Goal: Task Accomplishment & Management: Complete application form

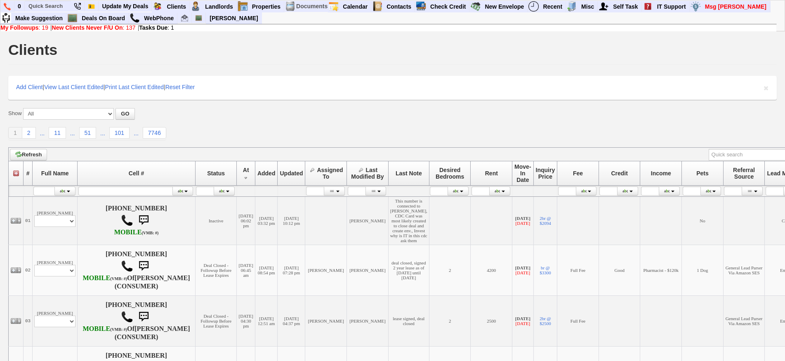
click at [242, 114] on form "Show All New Clients Never Followed-Up On -------------------------------------…" at bounding box center [392, 114] width 769 height 12
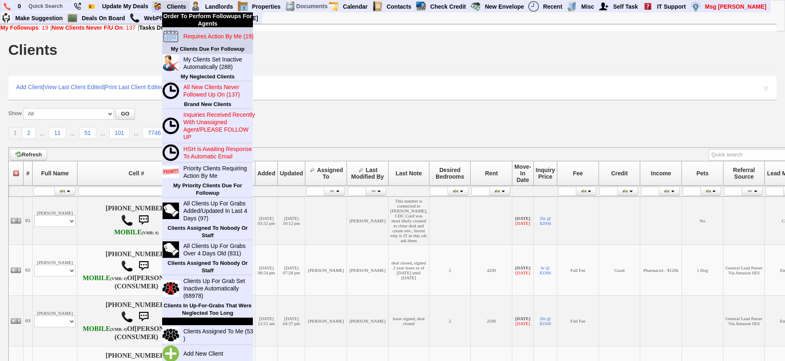
click at [191, 37] on blink "Requires Action By Me (19)" at bounding box center [218, 36] width 70 height 7
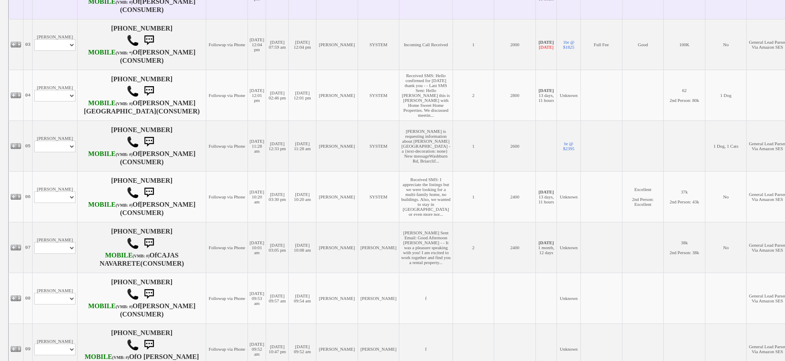
scroll to position [330, 0]
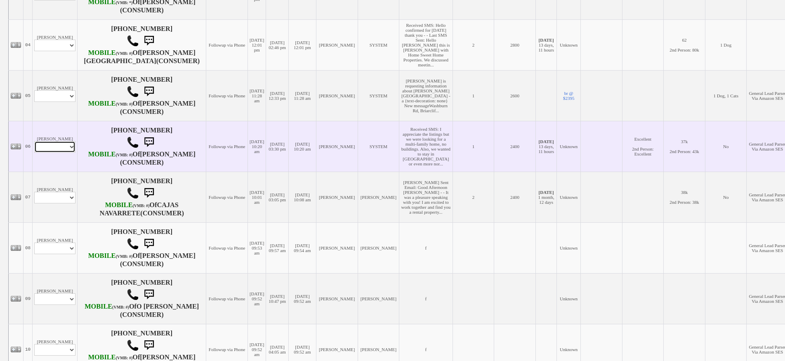
click at [59, 153] on select "Profile Edit Print Email Externally (Will Not Be Tracked In CRM) Closed Deals" at bounding box center [54, 147] width 41 height 12
select select "ChangeURL,/crm/custom/edit_client_form.php?redirect=%2Fcrm%2Fclients.php&id=166…"
click at [34, 153] on select "Profile Edit Print Email Externally (Will Not Be Tracked In CRM) Closed Deals" at bounding box center [54, 147] width 41 height 12
select select
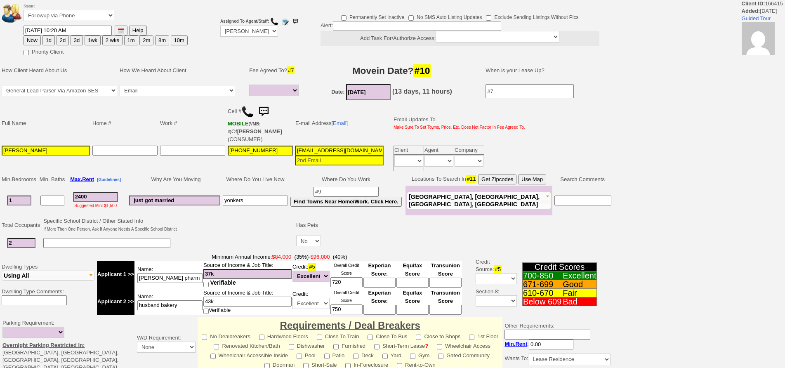
select select
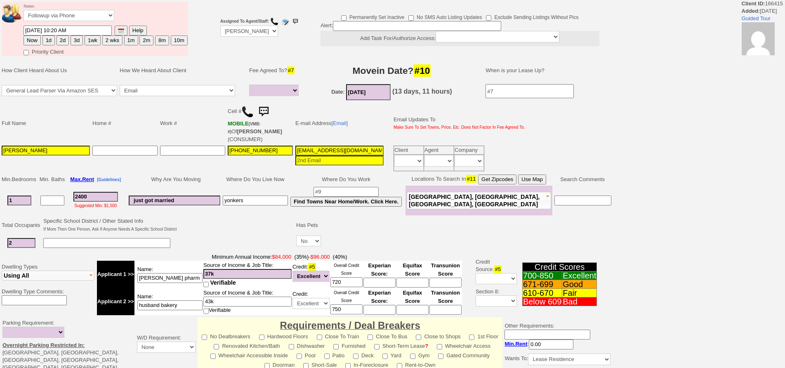
click at [547, 179] on button "Use Map" at bounding box center [532, 180] width 28 height 10
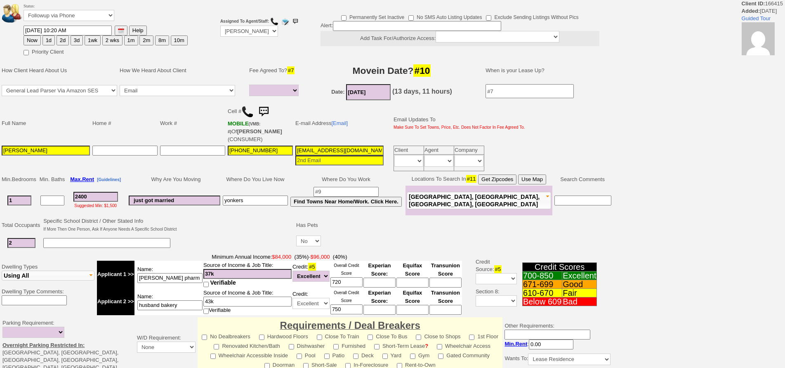
click at [543, 180] on button "Use Map" at bounding box center [532, 180] width 28 height 10
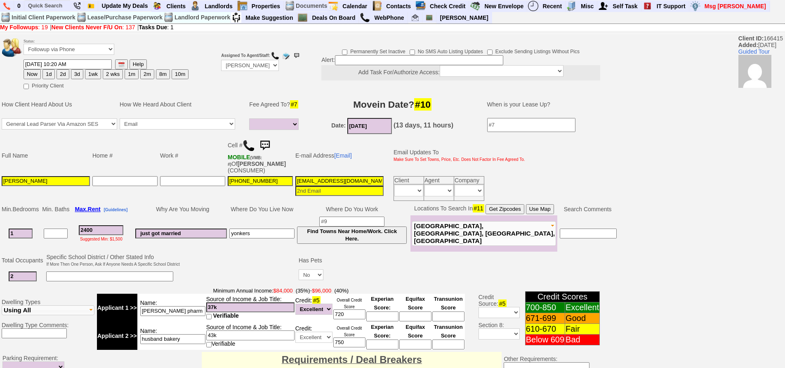
click at [547, 209] on button "Use Map" at bounding box center [540, 209] width 28 height 10
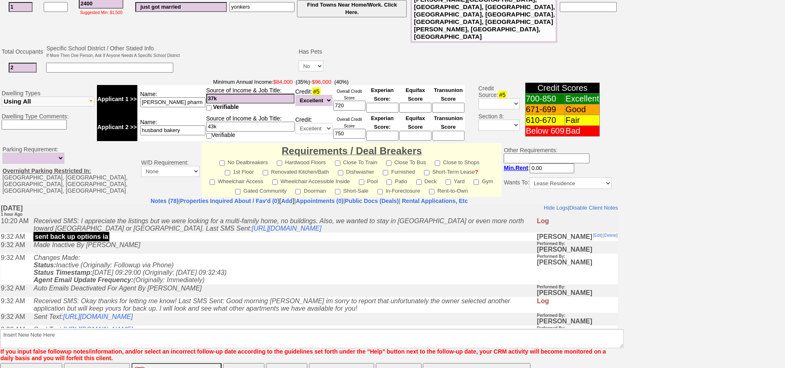
click at [107, 363] on input "Save And Remain Open" at bounding box center [97, 371] width 66 height 17
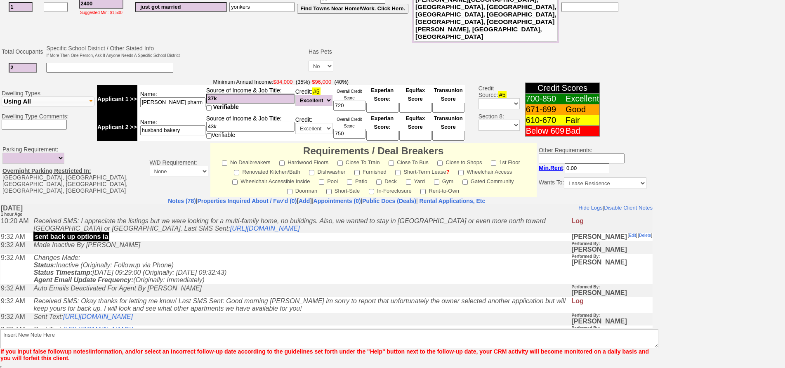
scroll to position [209, 0]
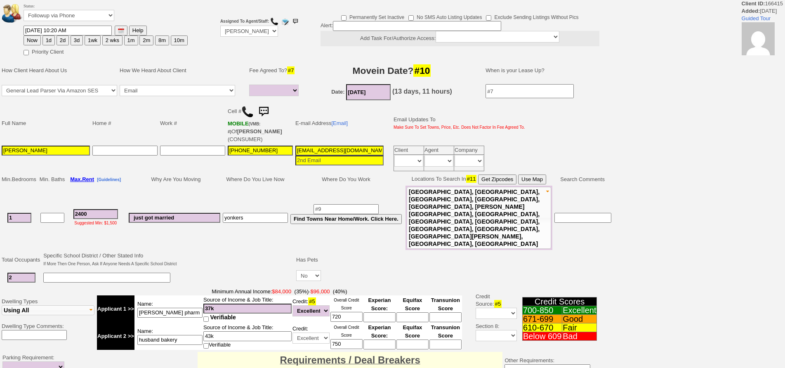
select select
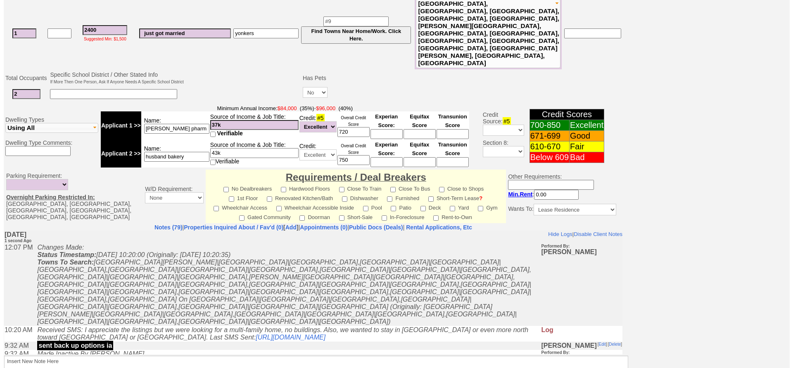
scroll to position [244, 0]
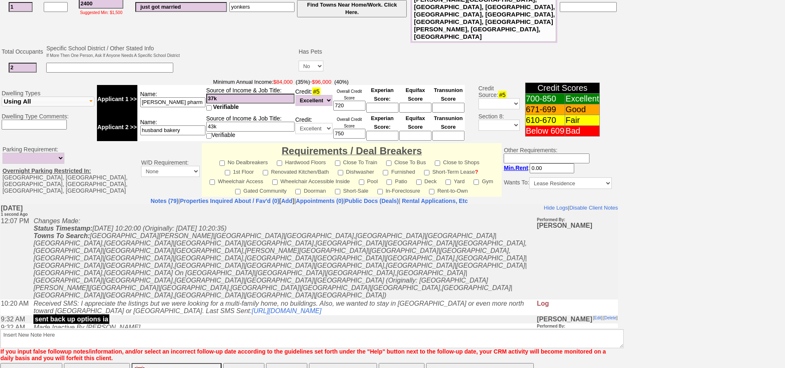
click at [338, 363] on button "Matching Properties (123)" at bounding box center [343, 371] width 69 height 17
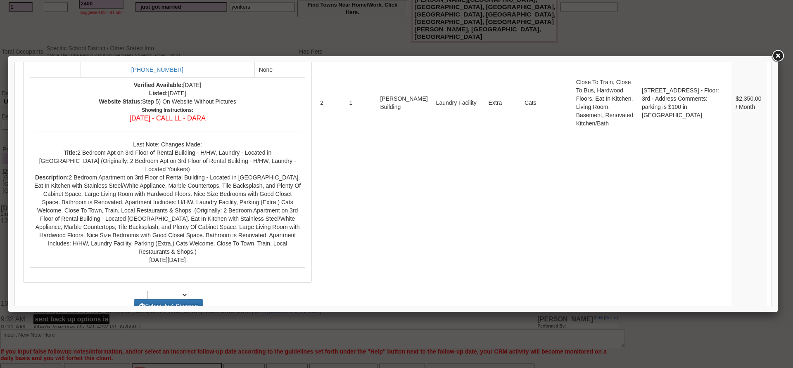
scroll to position [3180, 0]
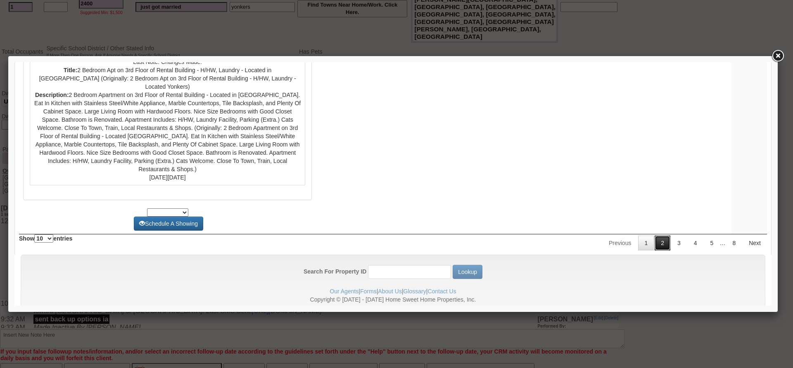
click at [654, 236] on link "2" at bounding box center [662, 243] width 16 height 15
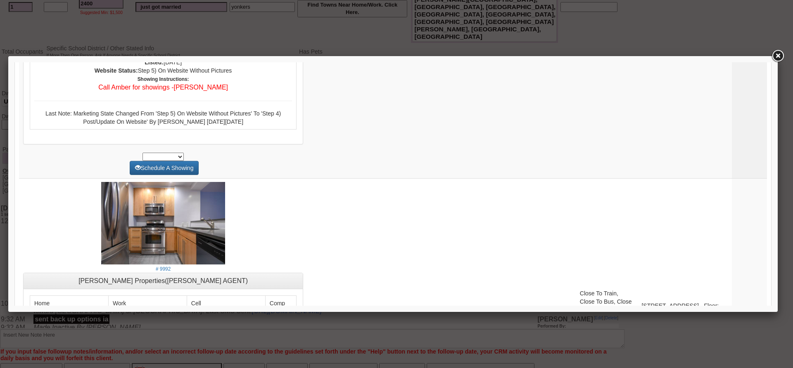
scroll to position [3458, 0]
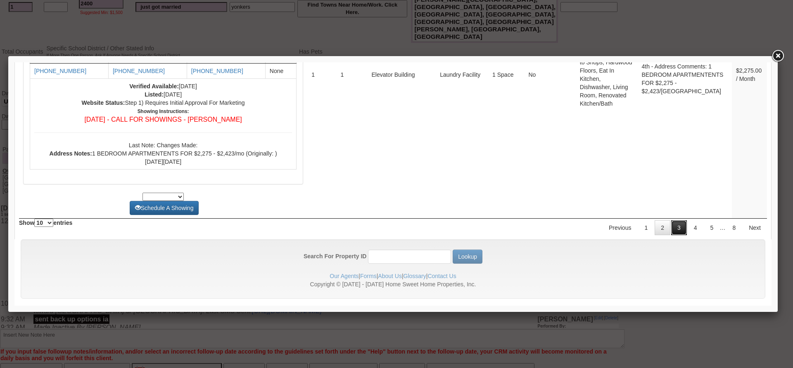
click at [671, 225] on link "3" at bounding box center [679, 227] width 16 height 15
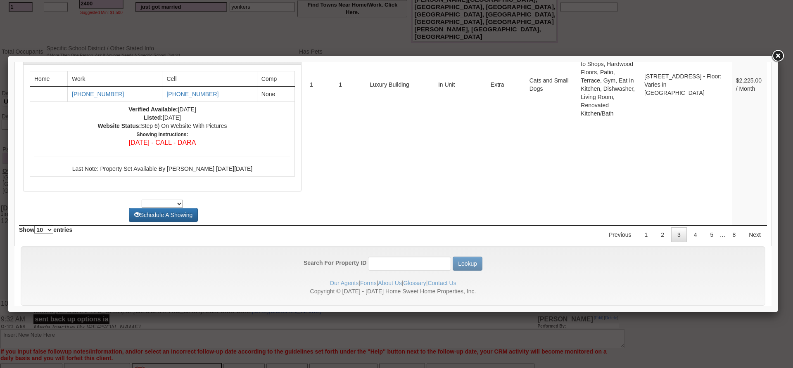
scroll to position [0, 0]
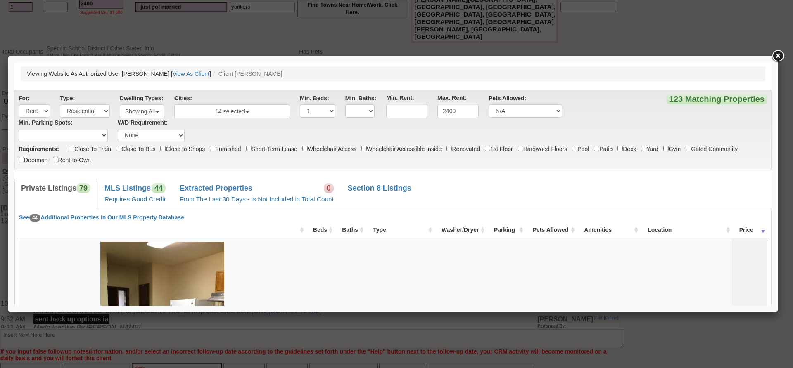
drag, startPoint x: 768, startPoint y: 287, endPoint x: 805, endPoint y: 79, distance: 211.3
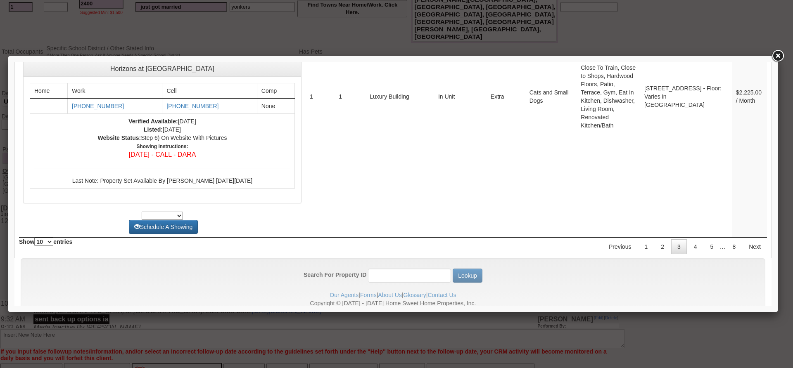
scroll to position [3336, 0]
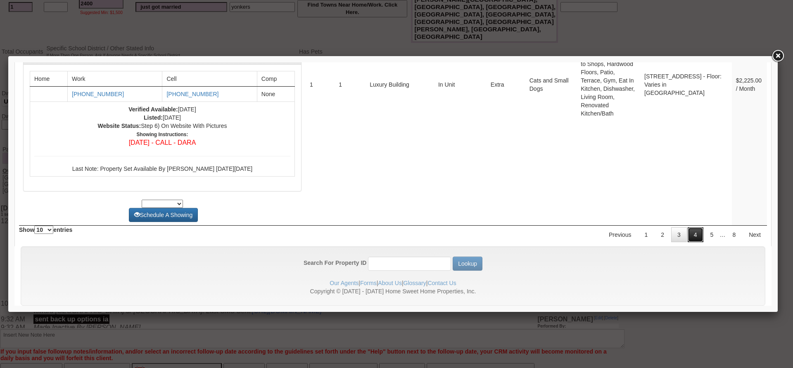
click at [690, 227] on link "4" at bounding box center [695, 234] width 16 height 15
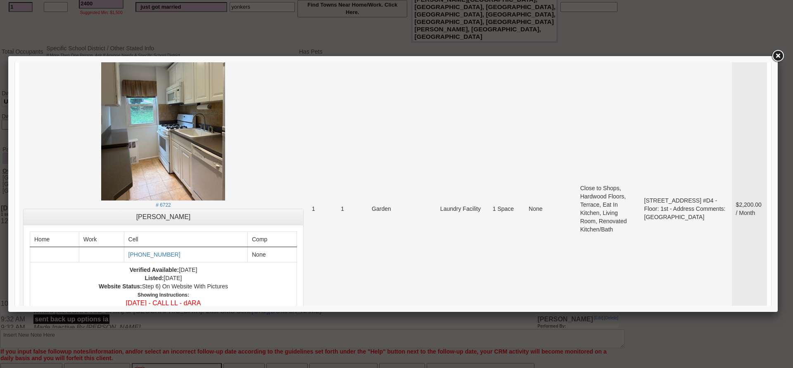
scroll to position [248, 0]
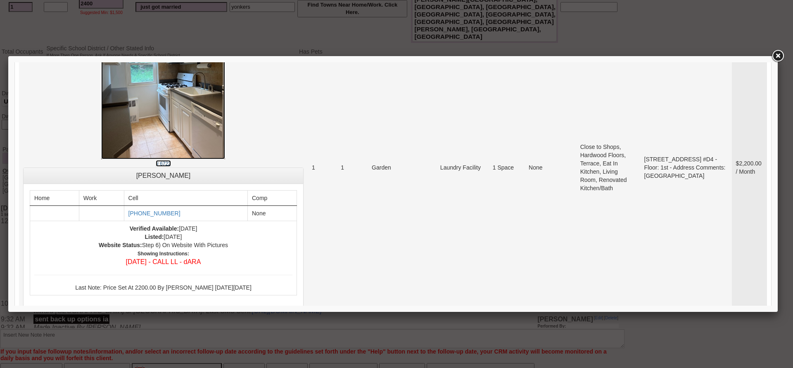
click at [134, 106] on img at bounding box center [163, 76] width 124 height 165
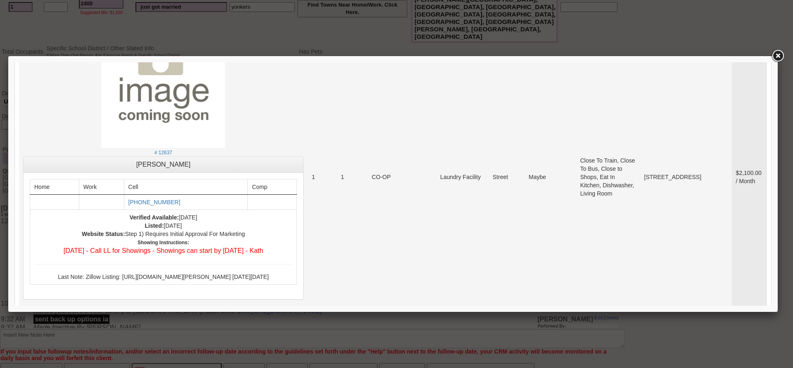
scroll to position [3357, 0]
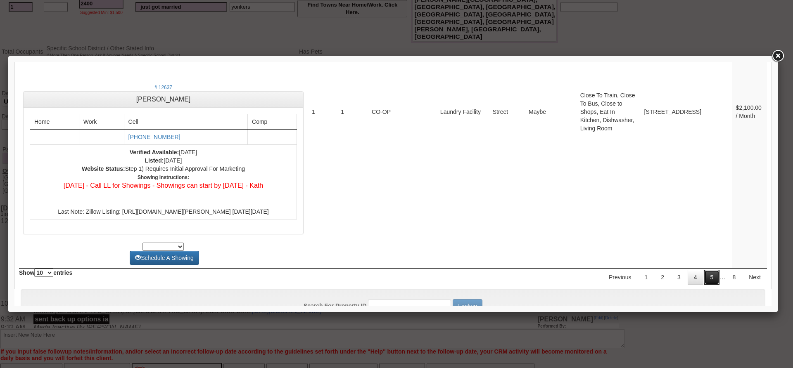
click at [704, 270] on link "5" at bounding box center [712, 277] width 16 height 15
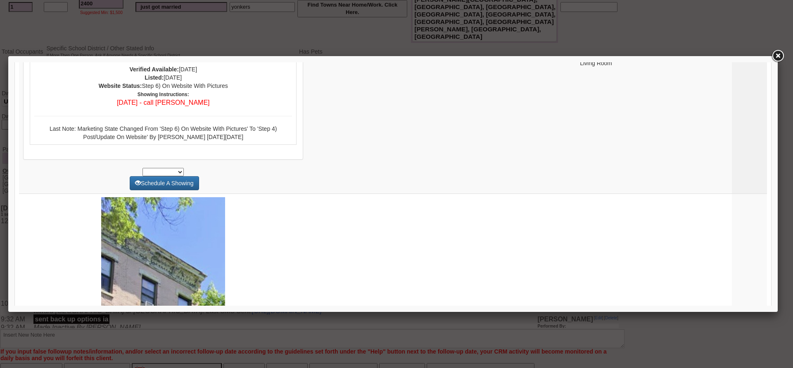
scroll to position [0, 0]
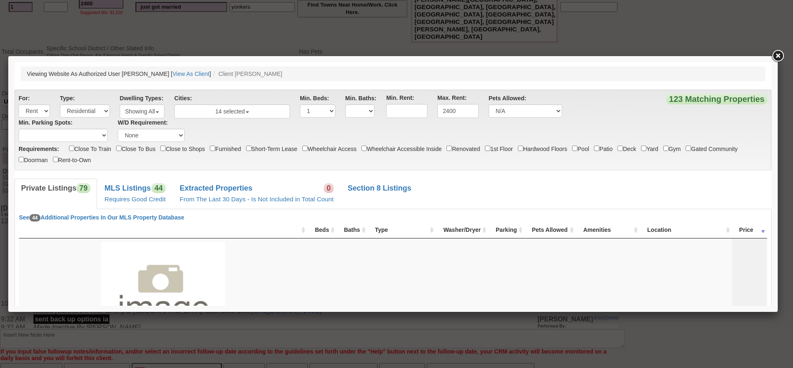
drag, startPoint x: 766, startPoint y: 293, endPoint x: 807, endPoint y: 103, distance: 193.7
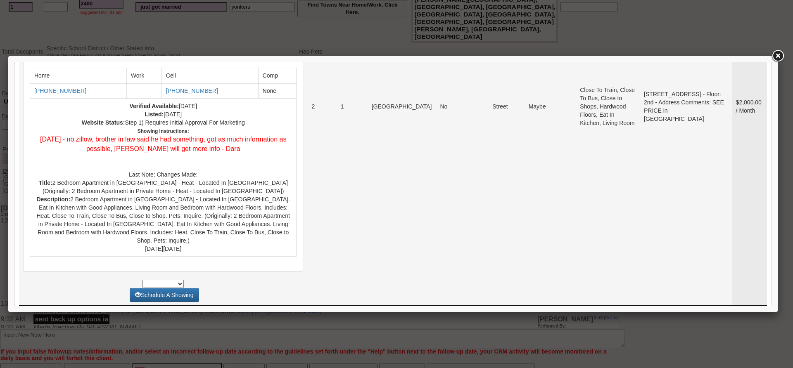
scroll to position [3213, 0]
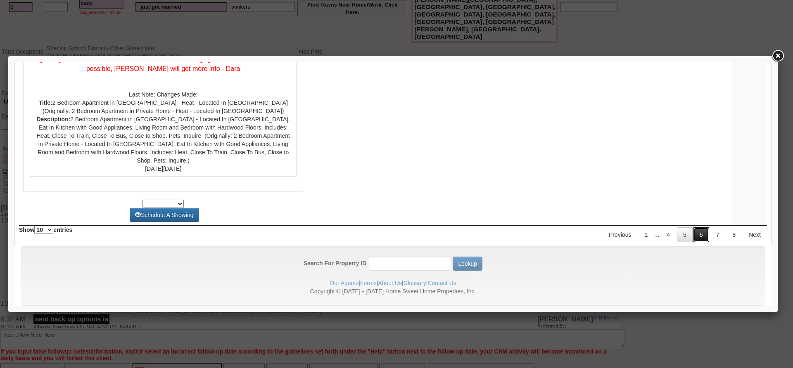
click at [693, 227] on link "6" at bounding box center [701, 234] width 16 height 15
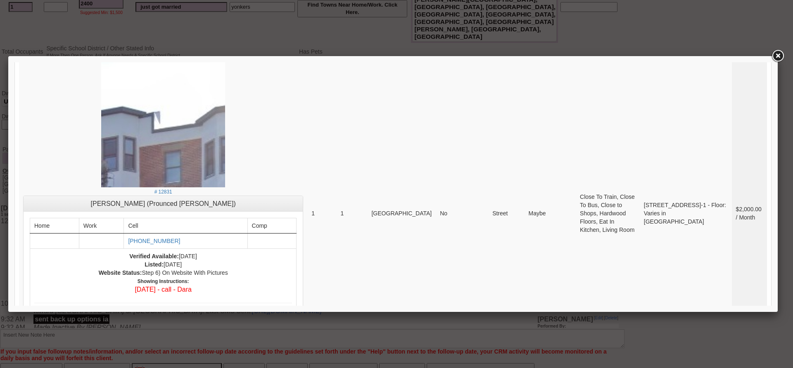
scroll to position [0, 0]
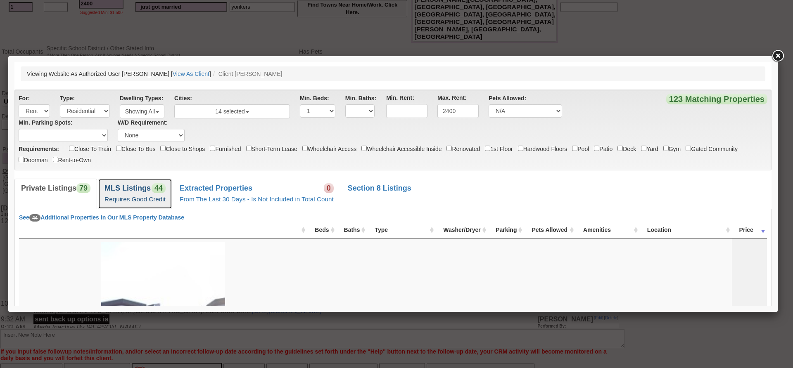
click at [143, 188] on b "MLS Listings" at bounding box center [127, 188] width 46 height 8
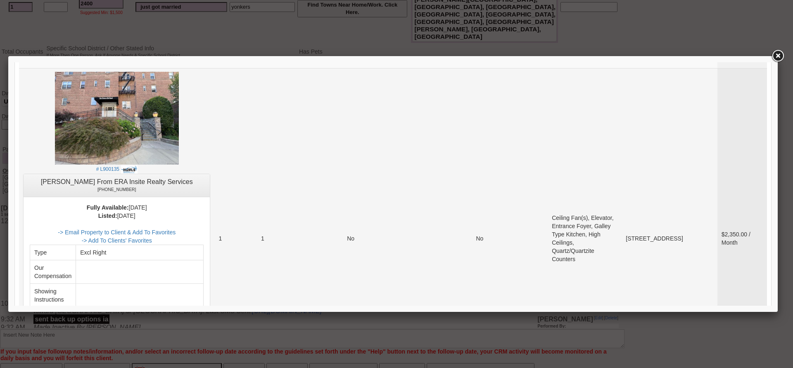
scroll to position [3438, 0]
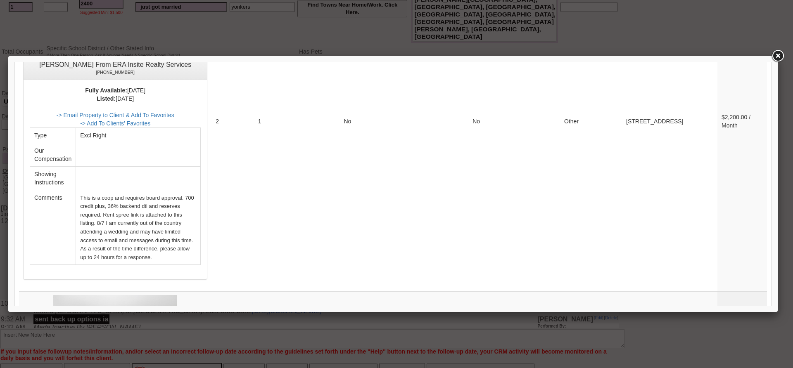
scroll to position [0, 0]
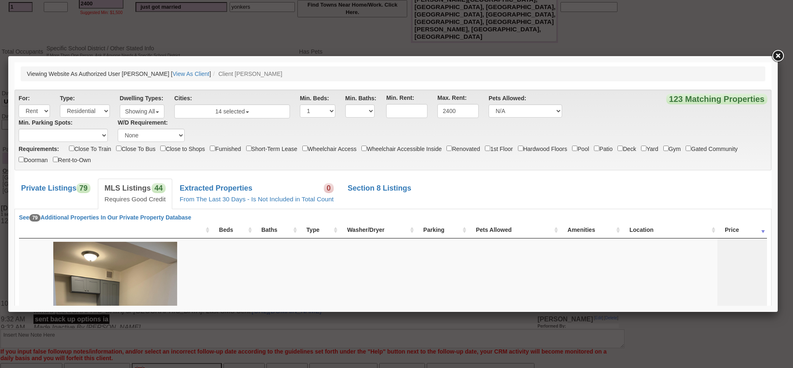
drag, startPoint x: 769, startPoint y: 285, endPoint x: 787, endPoint y: 140, distance: 146.4
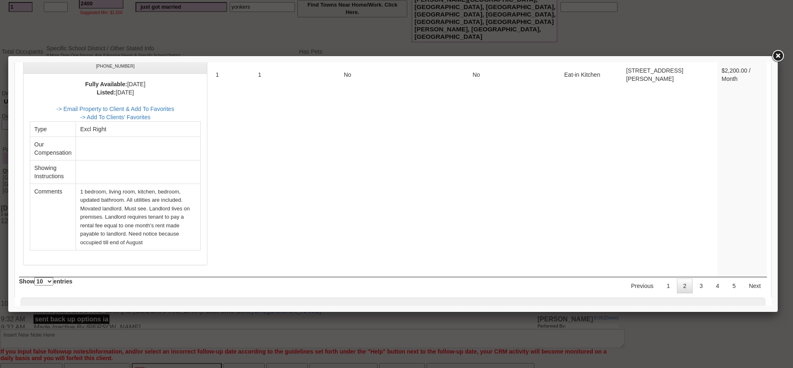
scroll to position [3474, 0]
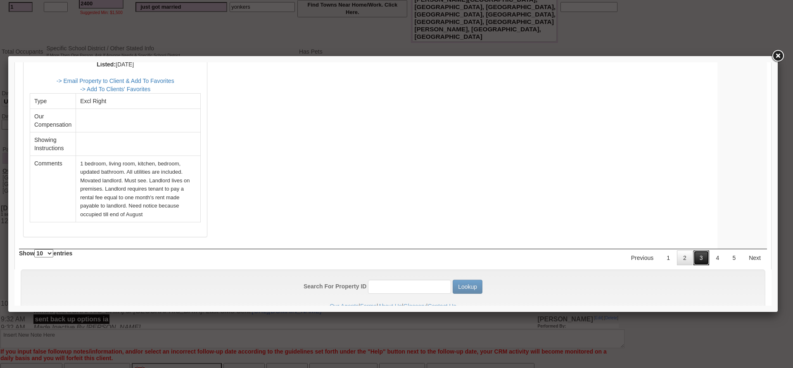
click at [693, 251] on link "3" at bounding box center [701, 258] width 16 height 15
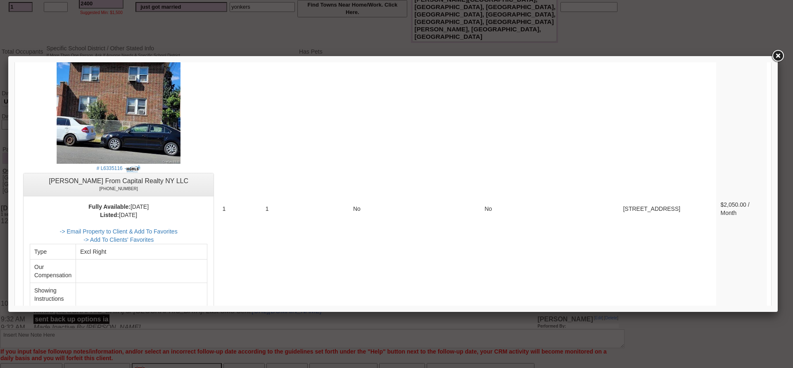
scroll to position [3268, 0]
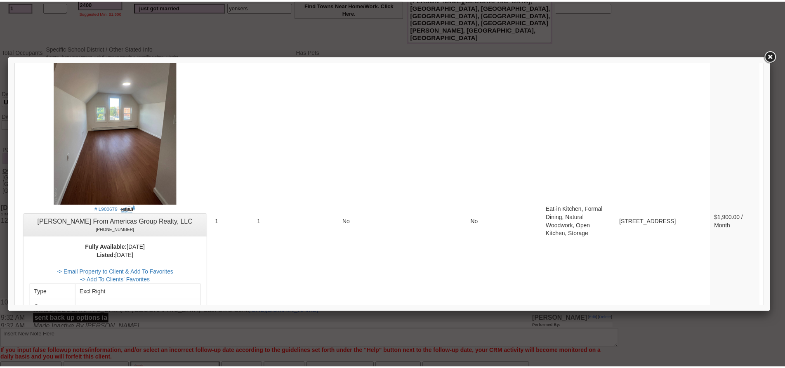
scroll to position [3321, 0]
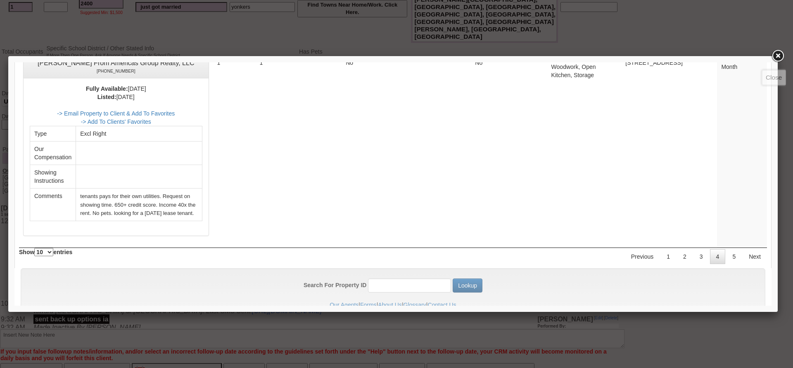
click at [775, 55] on link at bounding box center [777, 56] width 15 height 15
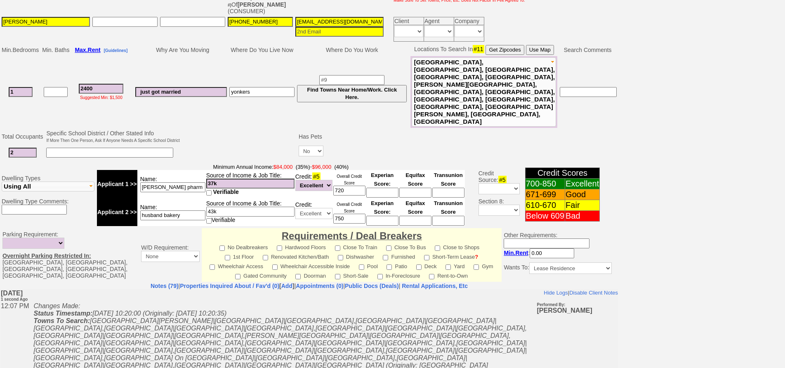
scroll to position [79, 0]
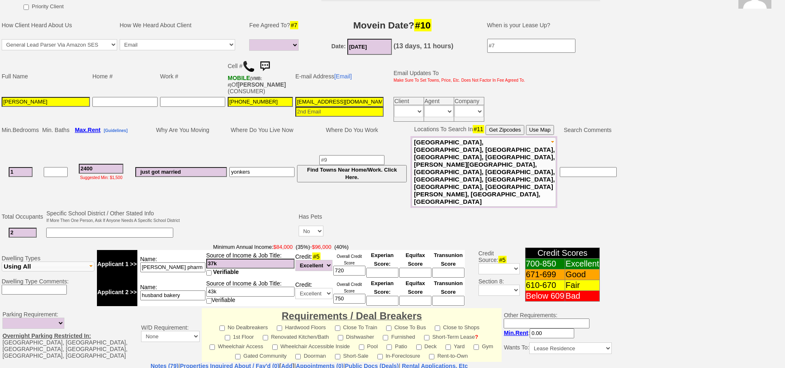
click at [548, 126] on button "Use Map" at bounding box center [540, 130] width 28 height 10
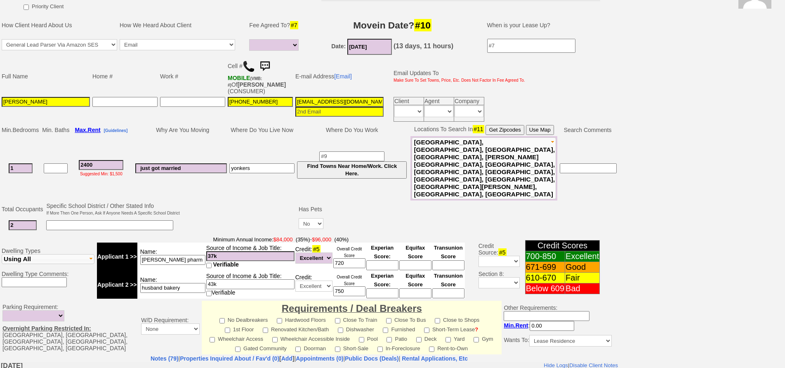
click at [448, 119] on td "Immediately Daily" at bounding box center [439, 113] width 30 height 17
click at [444, 113] on select "Immediately Daily" at bounding box center [439, 112] width 29 height 12
select select "Immediately"
click at [425, 106] on select "Immediately Daily" at bounding box center [439, 112] width 29 height 12
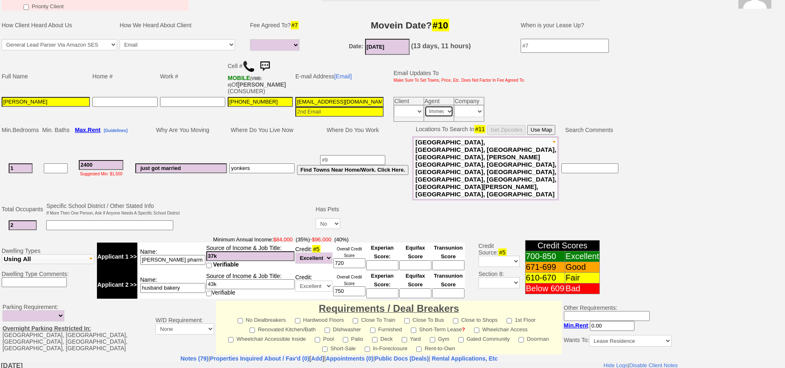
scroll to position [0, 0]
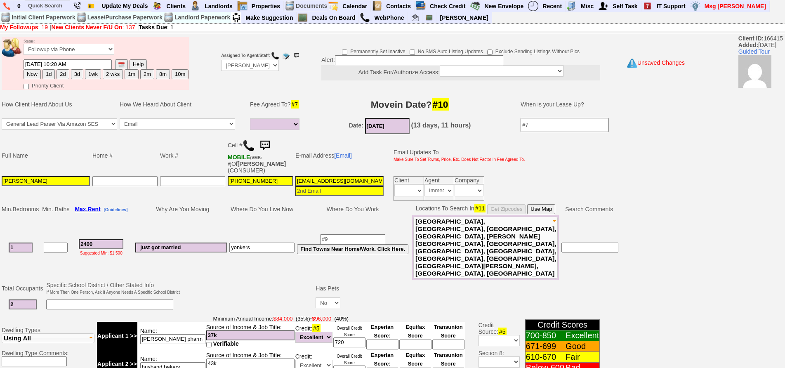
click at [93, 75] on button "1wk" at bounding box center [93, 74] width 16 height 10
type input "08/25/2025 12:07 PM"
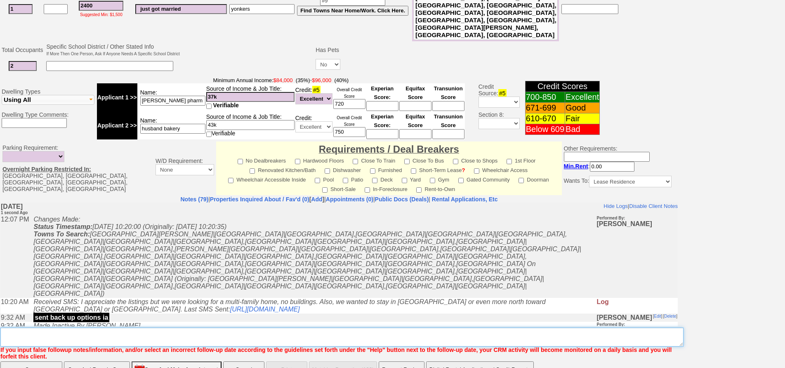
click at [360, 328] on textarea "Insert New Note Here" at bounding box center [342, 337] width 684 height 19
type textarea "tarrytown? fu"
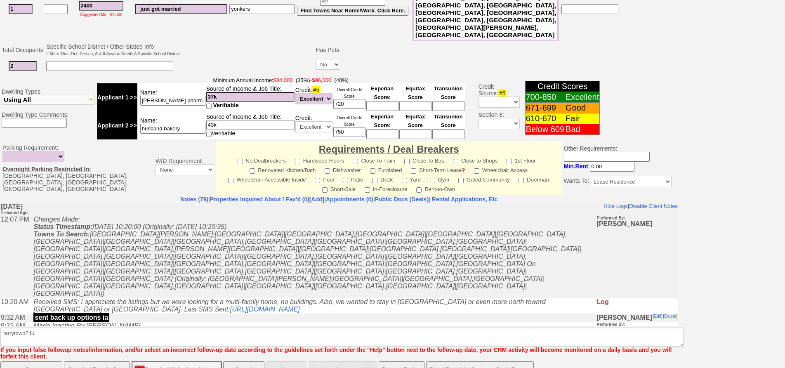
click input "Save And Remain Open" at bounding box center [97, 370] width 66 height 17
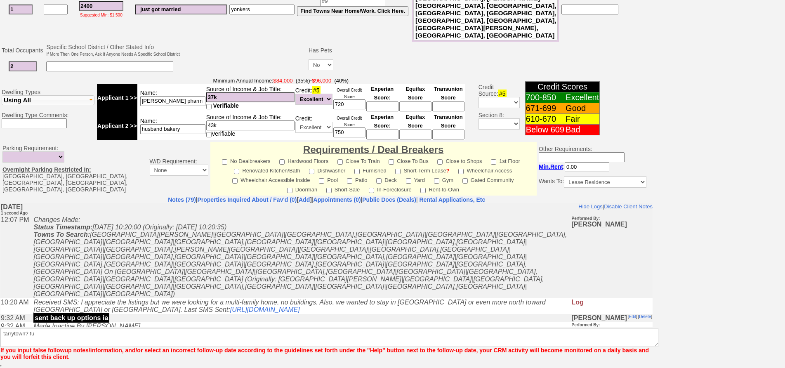
scroll to position [209, 0]
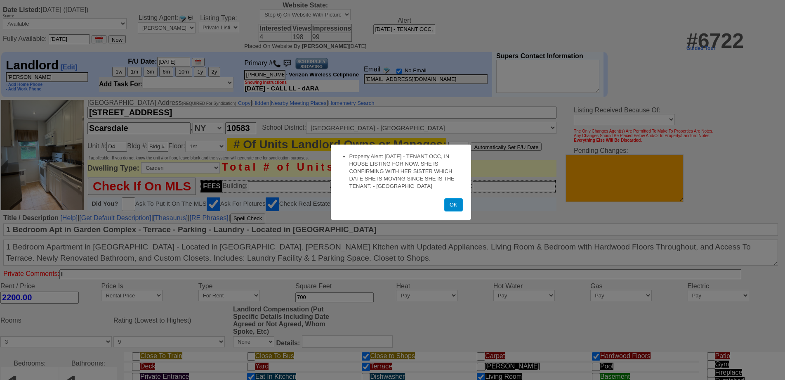
click at [452, 211] on button "OK" at bounding box center [454, 204] width 19 height 13
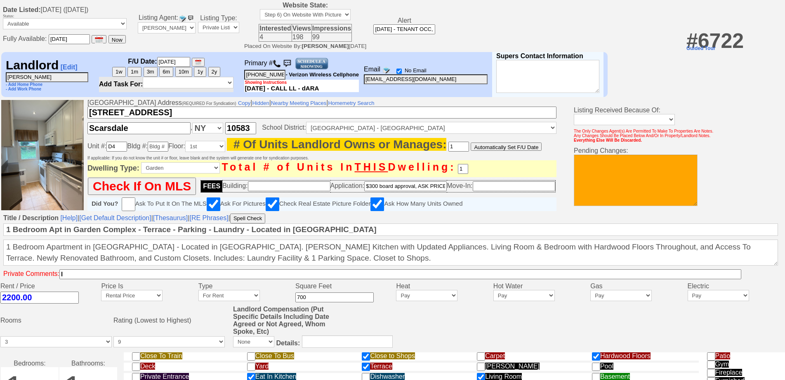
click at [608, 175] on textarea at bounding box center [636, 180] width 124 height 52
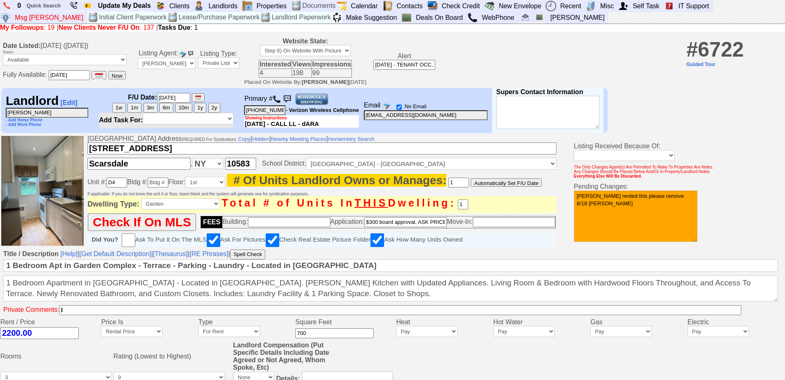
scroll to position [293, 0]
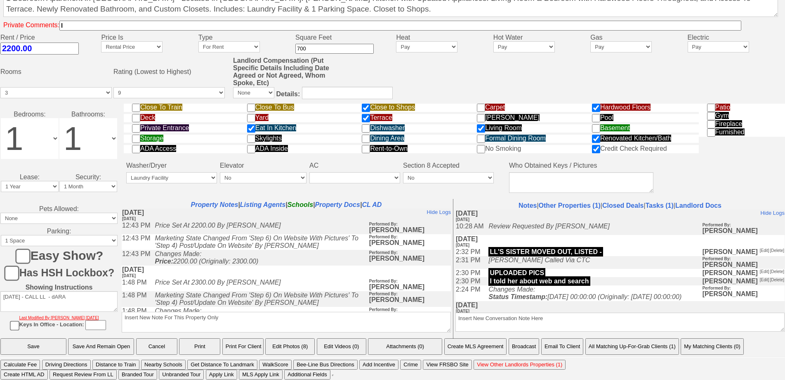
type textarea "[PERSON_NAME] rented this please remove 8/18 [PERSON_NAME]"
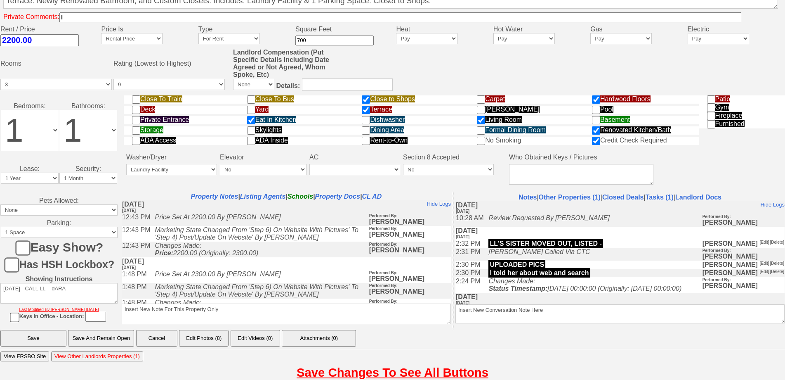
click at [81, 346] on input "Save And Remain Open" at bounding box center [101, 338] width 66 height 17
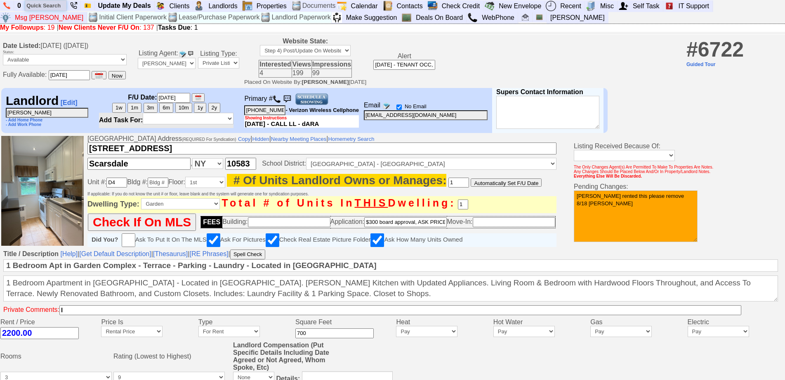
click at [48, 6] on input "text" at bounding box center [45, 5] width 41 height 10
type input "149 cooper dr"
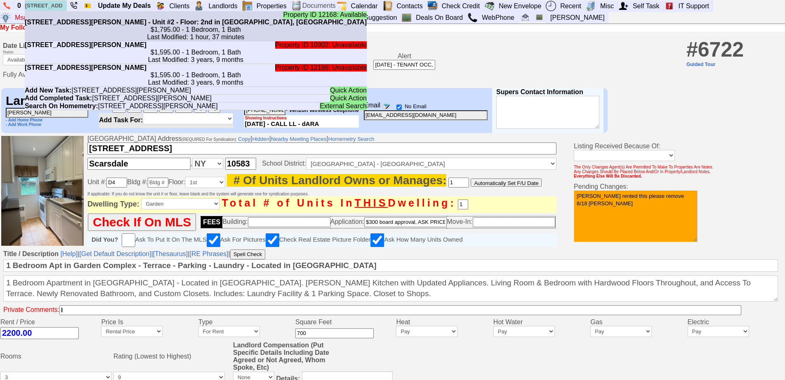
click at [61, 25] on b "149 Cooper Dr - Bldg #B - Unit #2 - Floor: 2nd in New Rochelle, NY" at bounding box center [196, 22] width 342 height 7
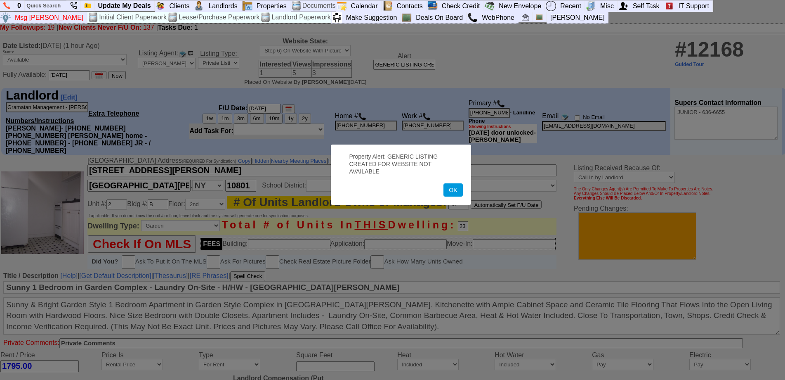
click at [452, 194] on button "OK" at bounding box center [453, 189] width 19 height 13
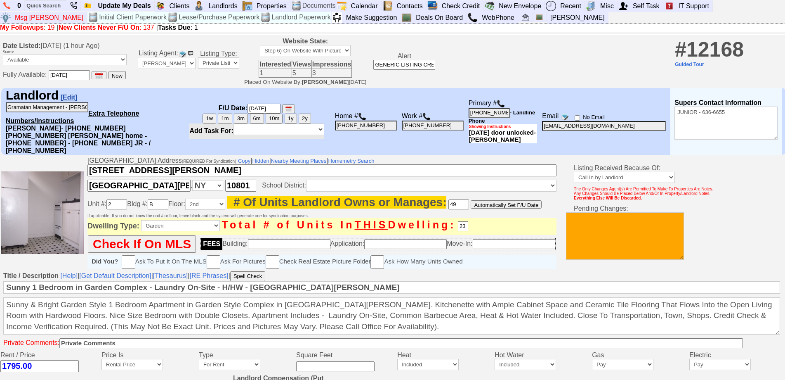
click at [72, 99] on link "[Edit]" at bounding box center [69, 97] width 17 height 7
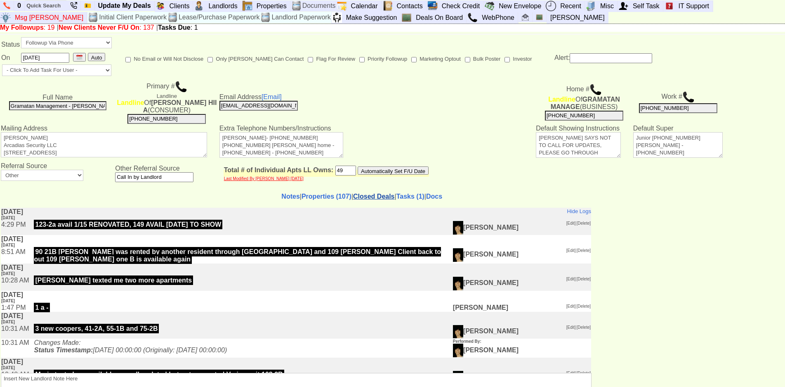
click at [353, 199] on link "Closed Deals" at bounding box center [373, 196] width 41 height 7
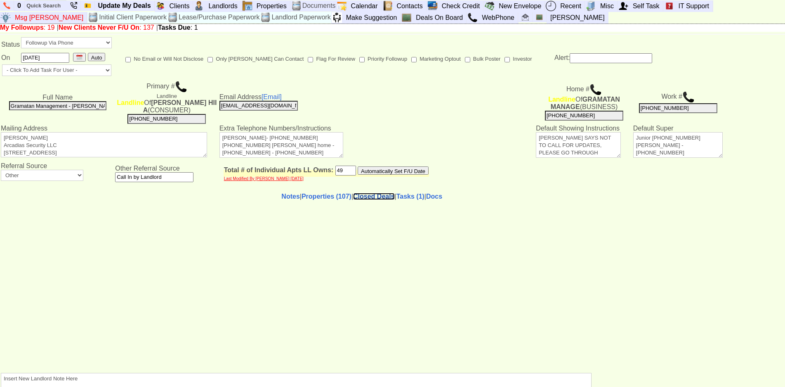
select select "50"
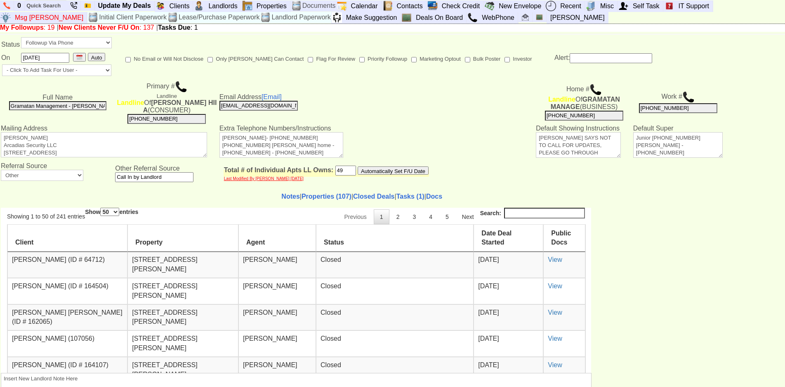
click at [518, 215] on input "Search:" at bounding box center [544, 212] width 81 height 11
type input "0"
type input "01"
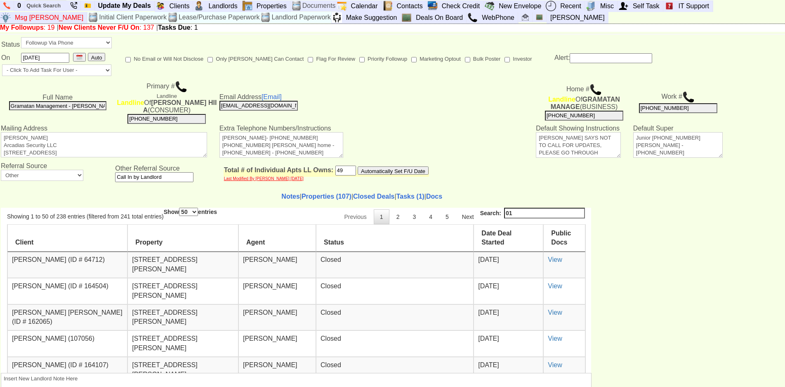
type input "0"
type input "1"
type input "14"
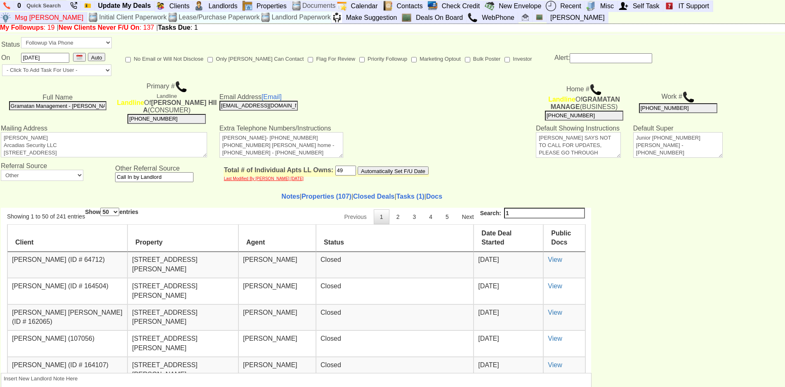
type input "14"
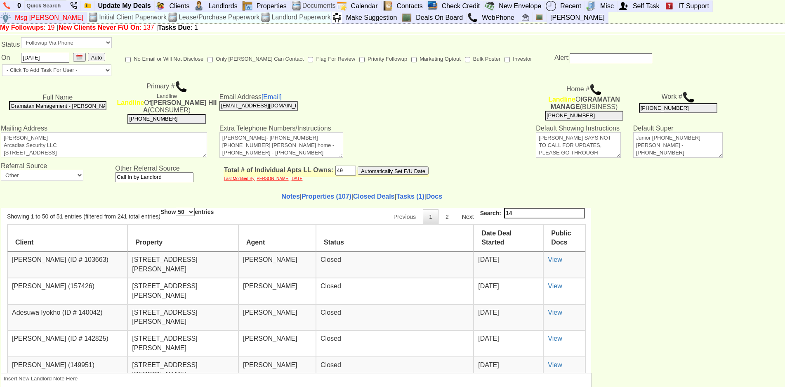
type input "149"
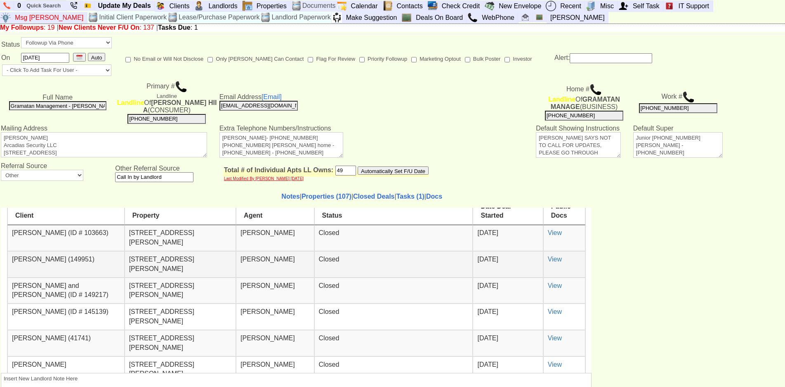
scroll to position [41, 0]
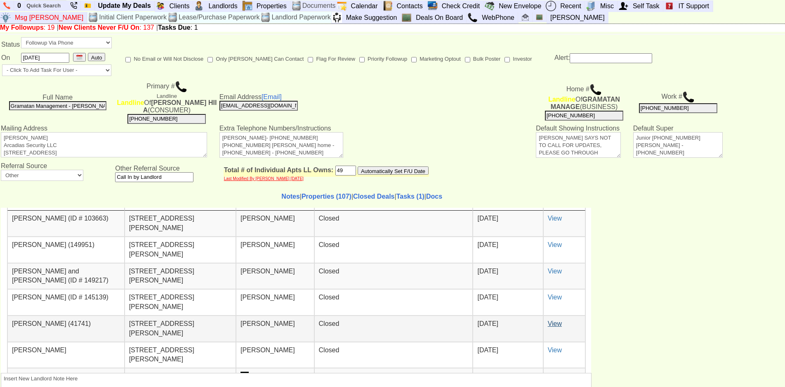
type input "149"
click at [554, 323] on link "View" at bounding box center [555, 322] width 14 height 7
click at [526, 9] on link "New Envelope" at bounding box center [521, 6] width 50 height 11
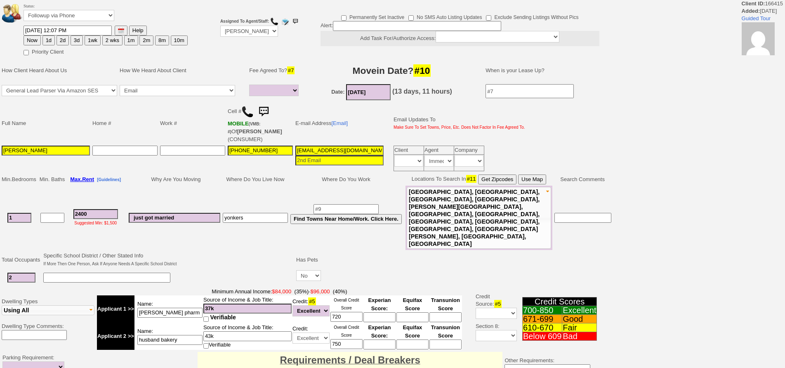
select select
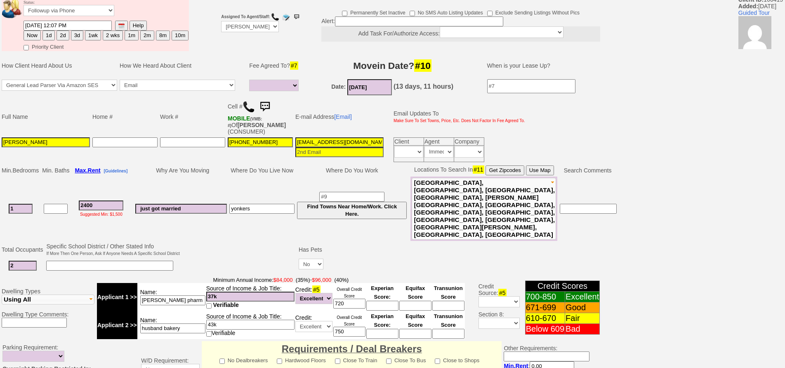
scroll to position [206, 0]
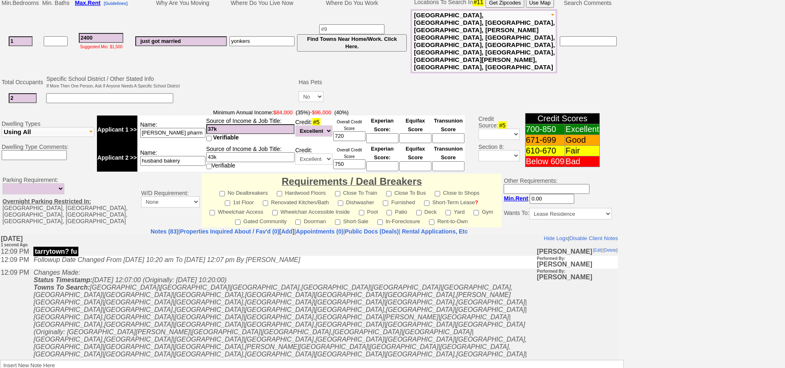
click at [246, 308] on icon "Changes Made: Status Timestamp: [DATE] 12:07:00 (Originally: [DATE] 10:20:00) T…" at bounding box center [280, 328] width 494 height 118
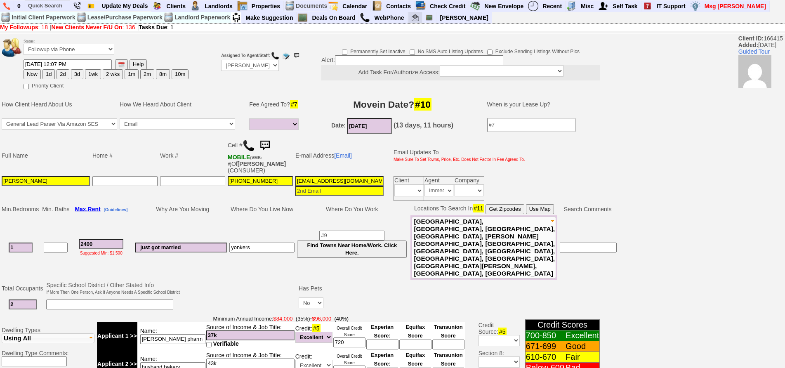
click at [421, 19] on link at bounding box center [416, 17] width 14 height 11
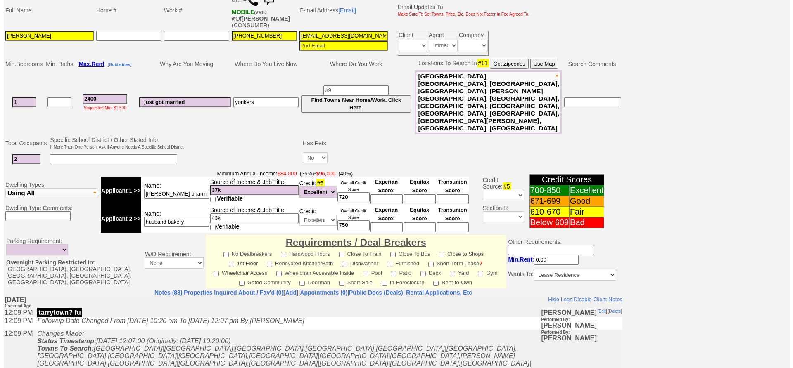
scroll to position [244, 0]
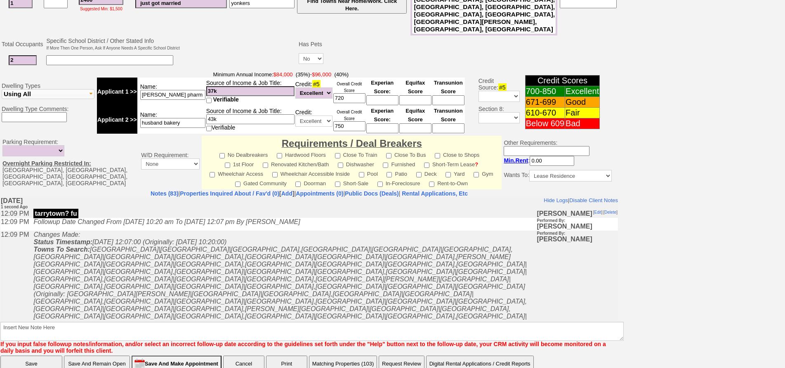
click at [367, 356] on button "Matching Properties (103)" at bounding box center [343, 364] width 69 height 17
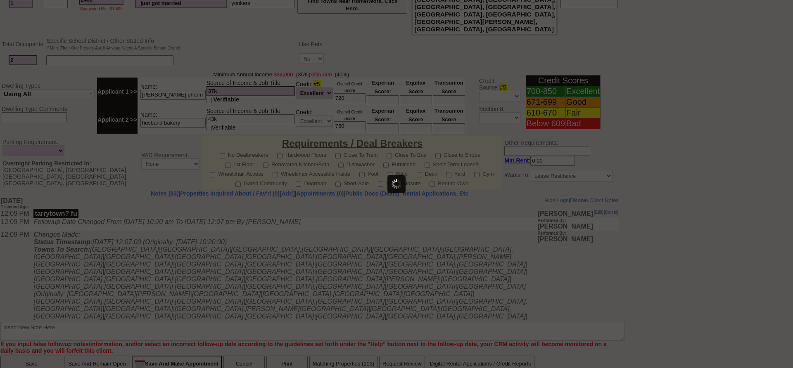
scroll to position [0, 0]
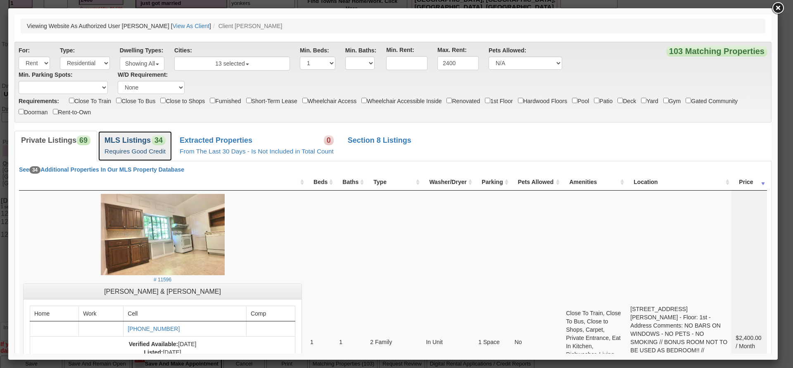
click at [162, 149] on small "Requires Good Credit" at bounding box center [134, 151] width 61 height 7
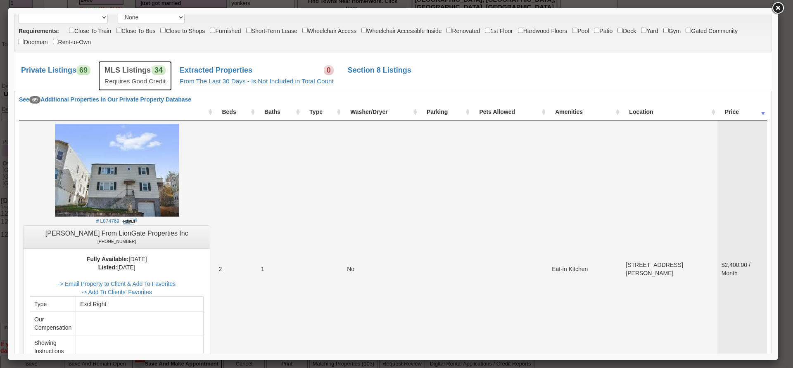
scroll to position [206, 0]
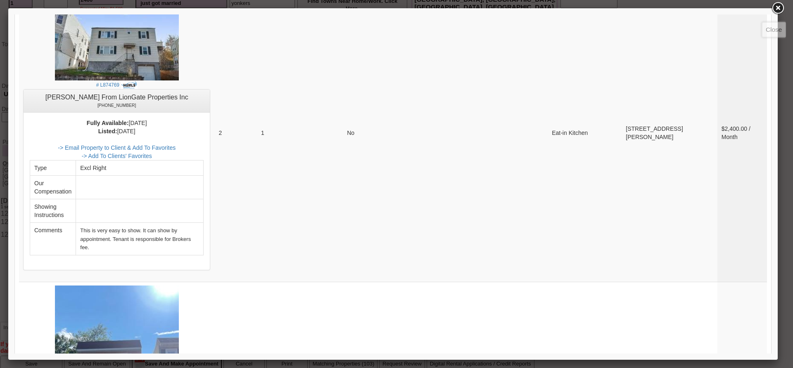
click at [776, 10] on link at bounding box center [777, 8] width 15 height 15
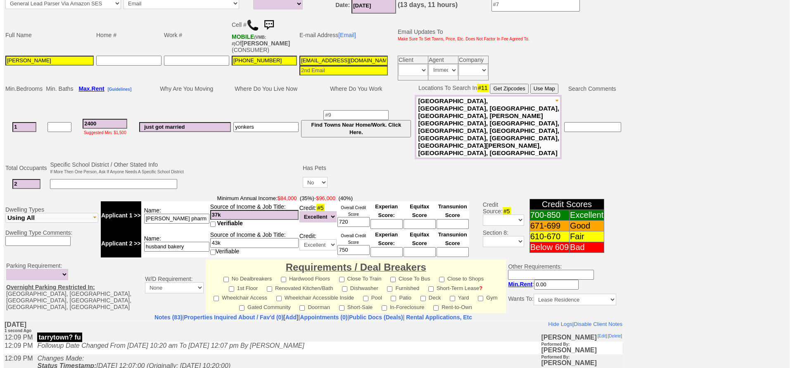
scroll to position [244, 0]
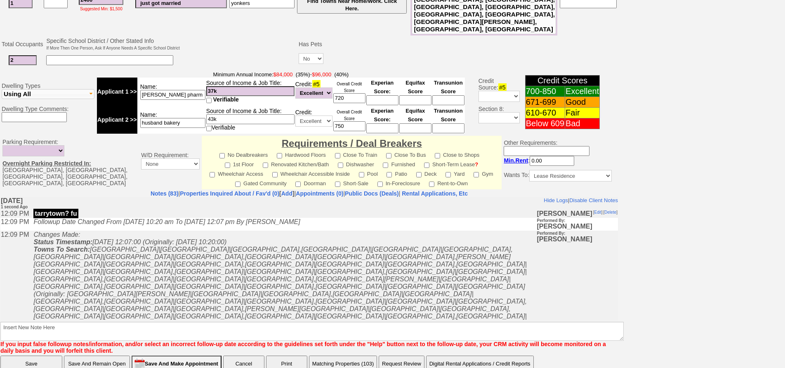
click at [355, 356] on button "Matching Properties (103)" at bounding box center [343, 364] width 69 height 17
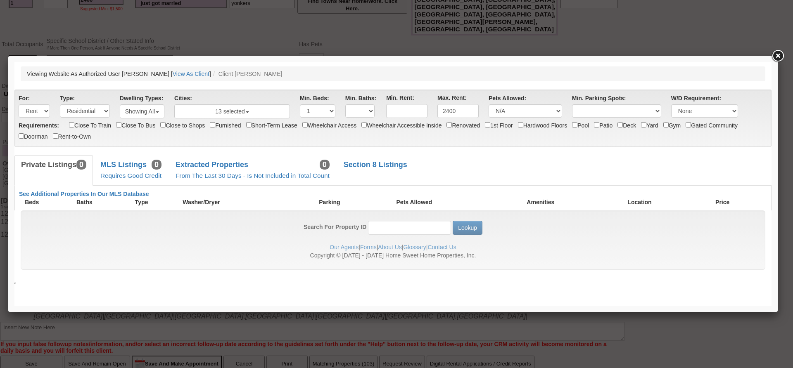
scroll to position [0, 0]
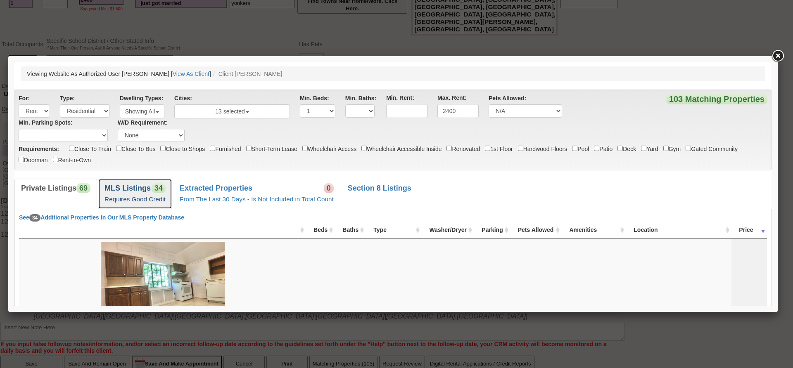
click at [154, 193] on link "MLS Listings 34 Requires Good Credit" at bounding box center [135, 194] width 74 height 30
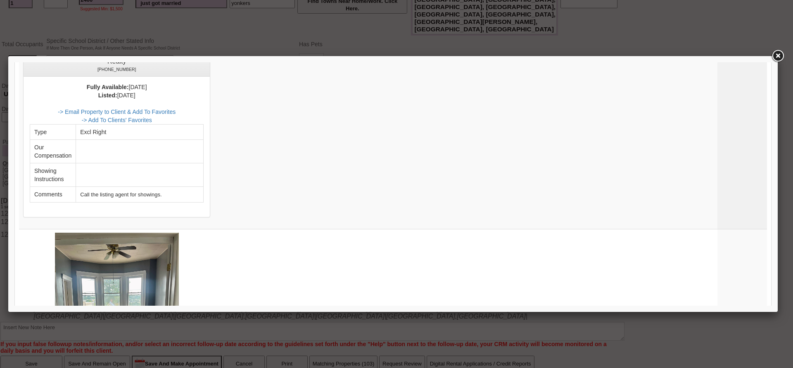
scroll to position [3474, 0]
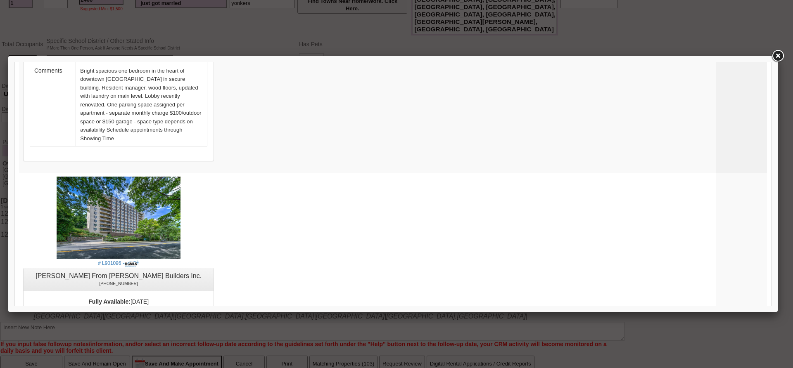
scroll to position [3427, 0]
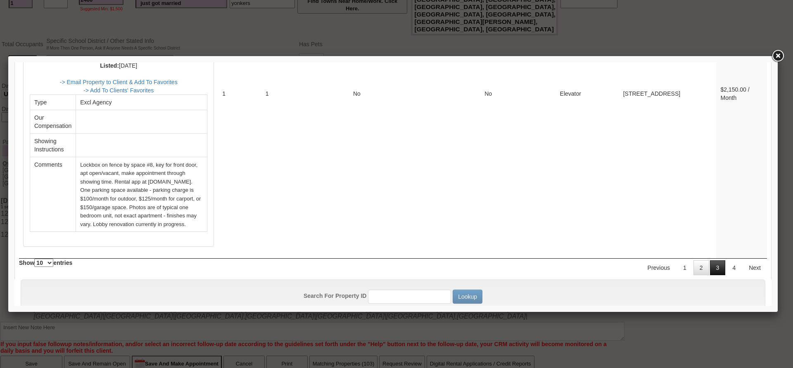
click at [710, 260] on link "3" at bounding box center [718, 267] width 16 height 15
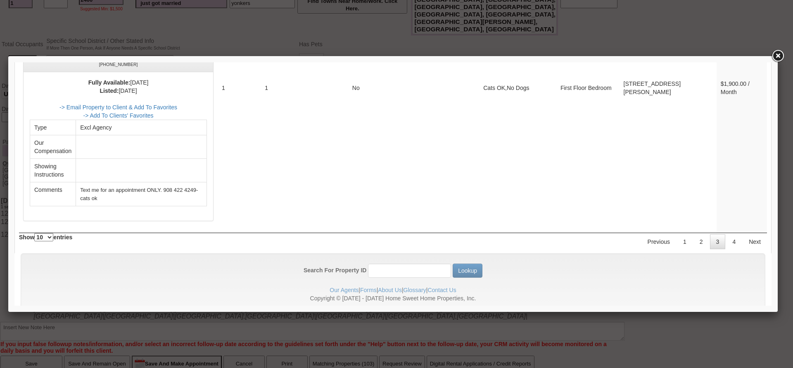
scroll to position [3291, 0]
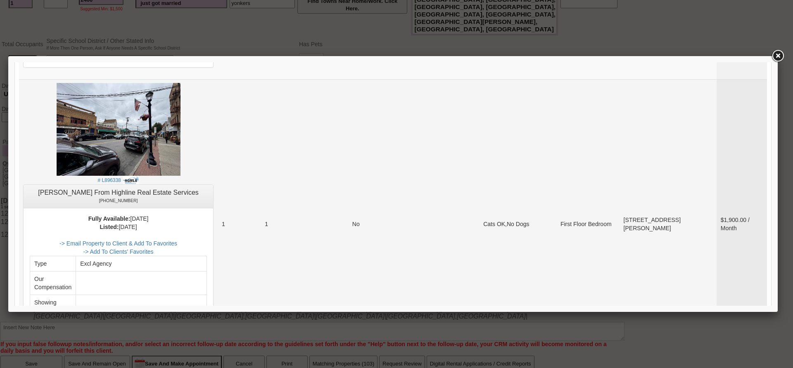
click at [737, 206] on td "$1,900.00 / Month" at bounding box center [741, 224] width 50 height 290
click at [695, 155] on td "951 Mclean Avenue Unit # 3E Yonkers, NY 10704" at bounding box center [667, 224] width 97 height 290
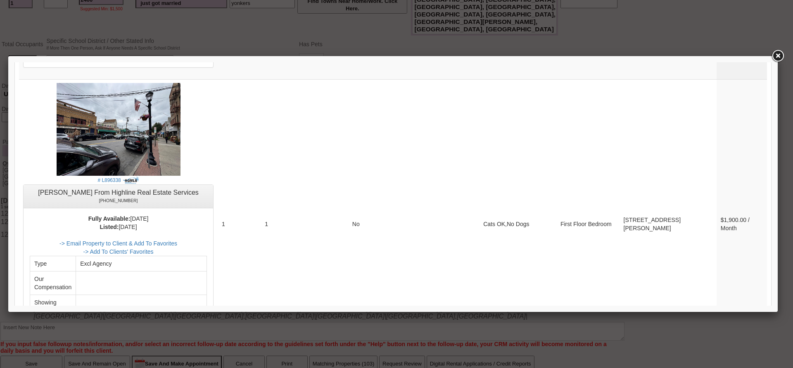
drag, startPoint x: 769, startPoint y: 159, endPoint x: 776, endPoint y: 368, distance: 209.0
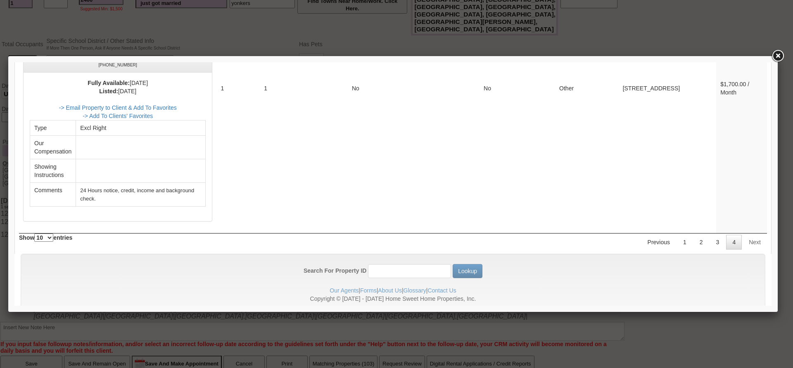
drag, startPoint x: 767, startPoint y: 284, endPoint x: 767, endPoint y: 378, distance: 93.7
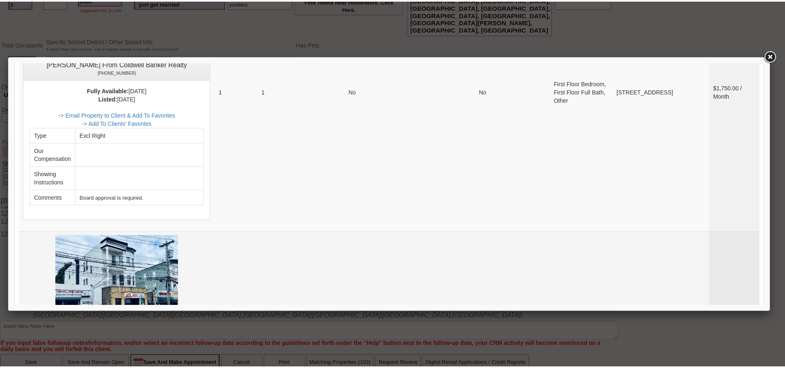
scroll to position [1048, 0]
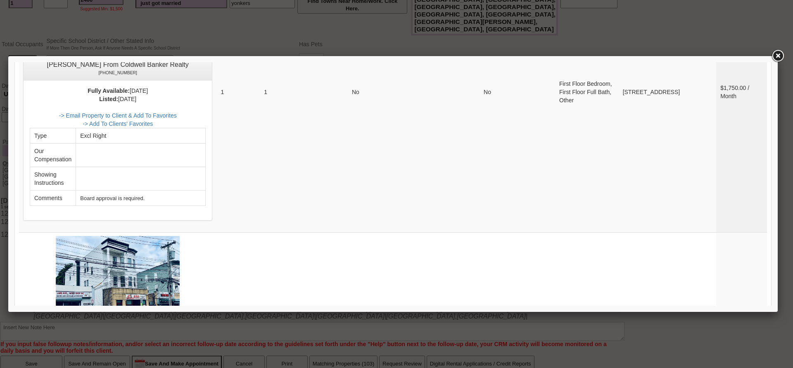
click at [783, 56] on link at bounding box center [777, 56] width 15 height 15
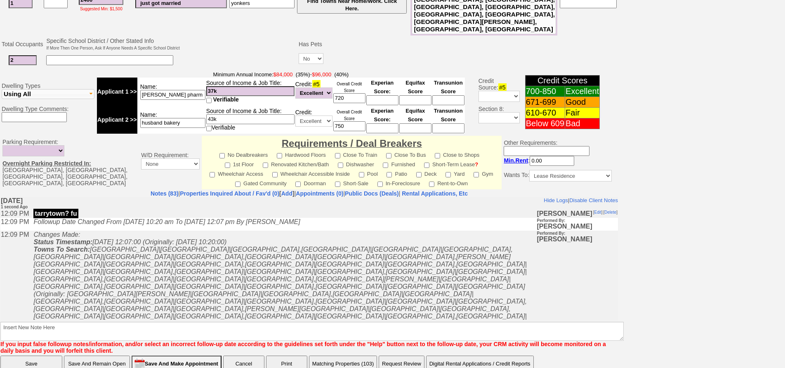
scroll to position [0, 0]
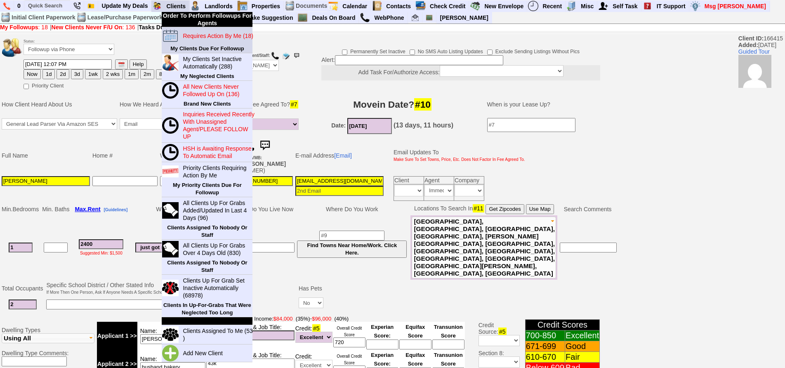
click at [193, 35] on blink "Requires Action By Me (18)" at bounding box center [218, 36] width 70 height 7
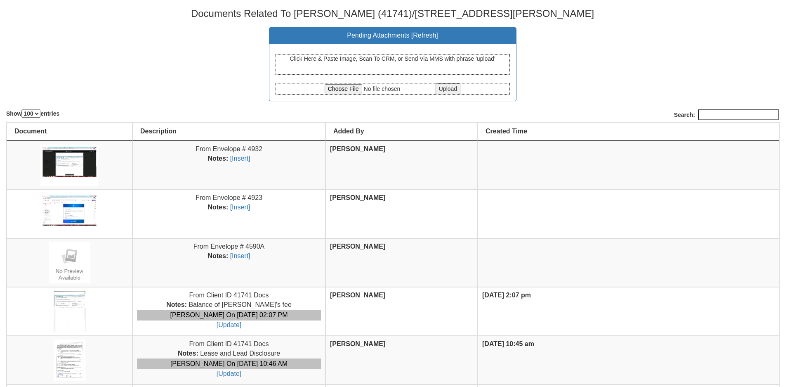
select select "100"
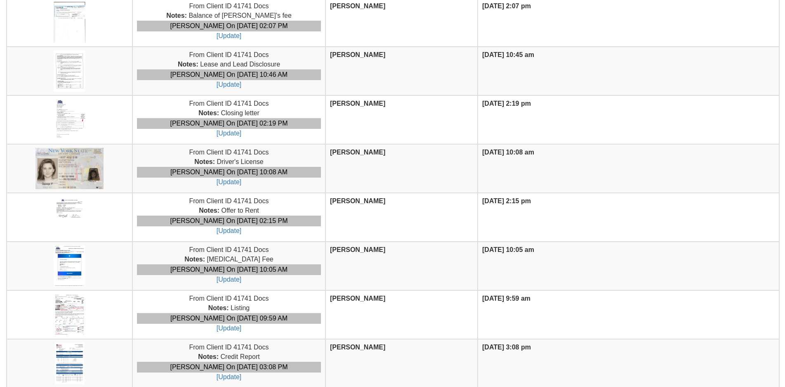
scroll to position [147, 0]
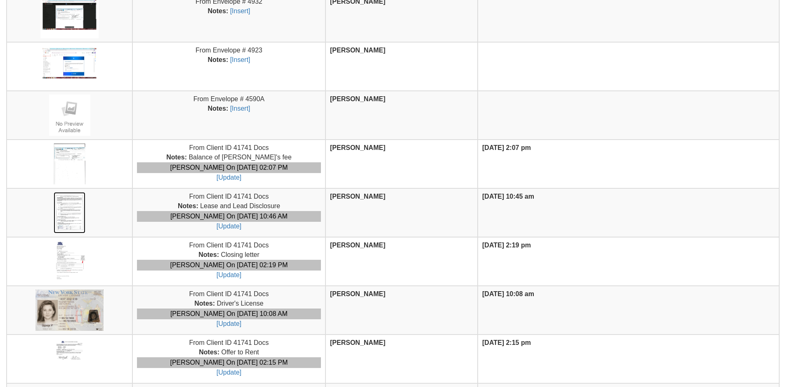
click at [80, 224] on img at bounding box center [70, 212] width 32 height 41
click at [68, 147] on img at bounding box center [70, 163] width 32 height 41
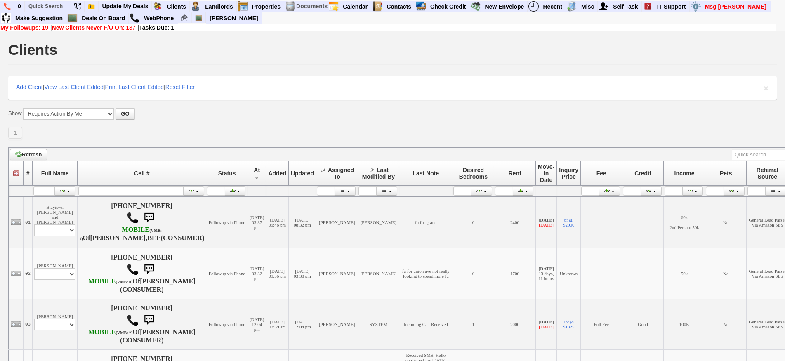
click at [214, 120] on div "Show All New Clients Never Followed-Up On -------------------------------------…" at bounding box center [392, 124] width 769 height 32
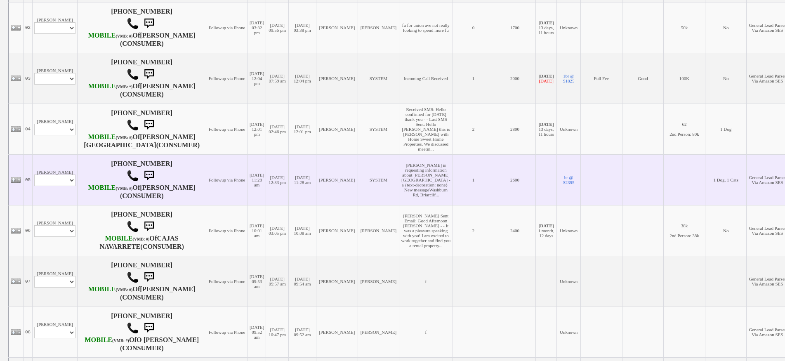
scroll to position [289, 0]
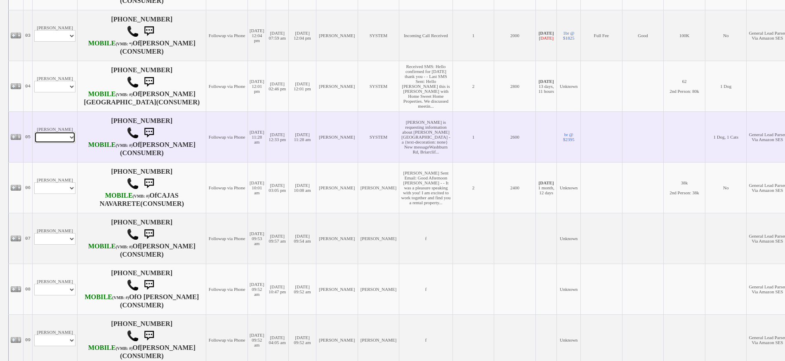
click at [62, 143] on select "Profile Edit Print Email Externally (Will Not Be Tracked In CRM) Closed Deals" at bounding box center [54, 138] width 41 height 12
select select "ChangeURL,/crm/custom/edit_client_form.php?redirect=%2Fcrm%2Fclients.php&id=162…"
click at [34, 143] on select "Profile Edit Print Email Externally (Will Not Be Tracked In CRM) Closed Deals" at bounding box center [54, 138] width 41 height 12
select select
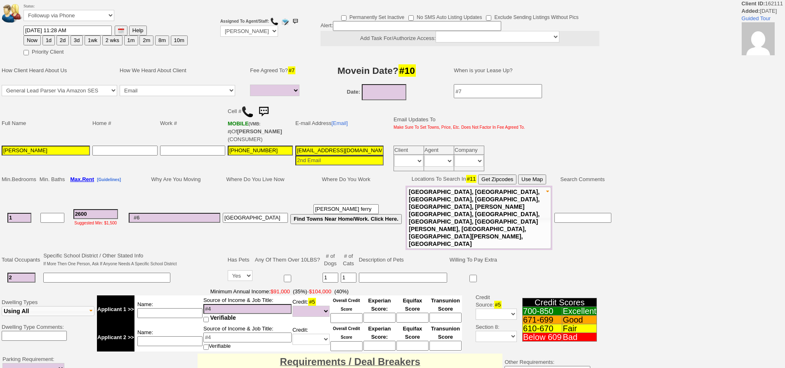
select select
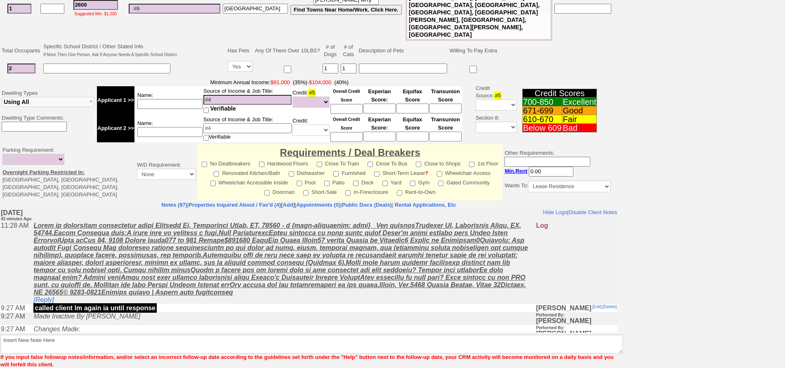
scroll to position [211, 0]
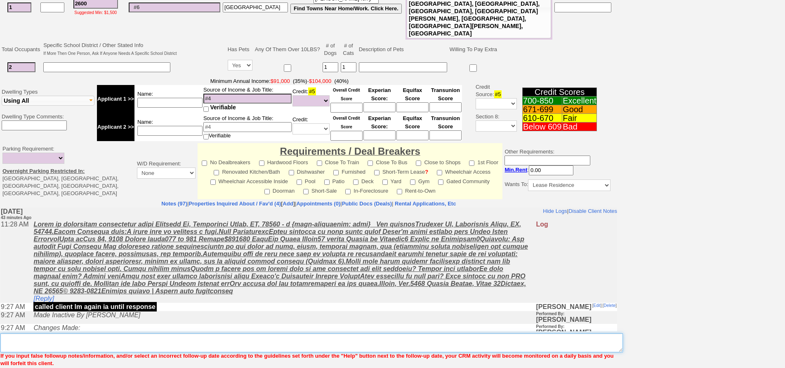
click at [199, 334] on textarea "Insert New Note Here" at bounding box center [311, 343] width 623 height 19
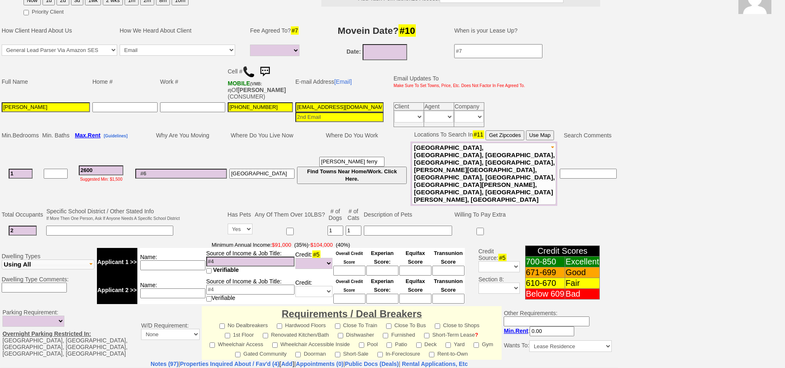
scroll to position [0, 0]
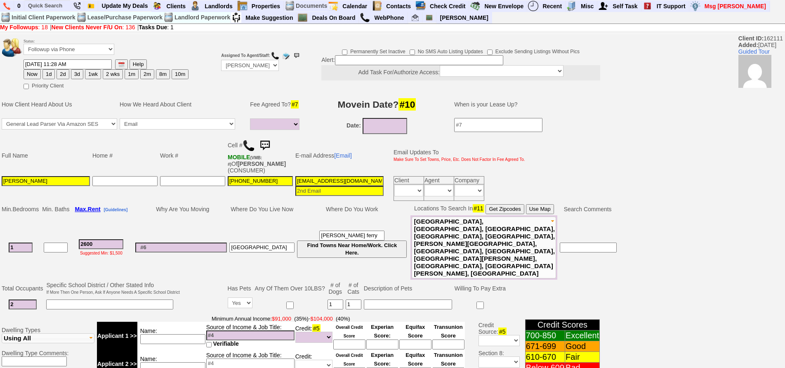
type textarea "doesnt respond"
click at [81, 52] on select "Followup via Phone Followup via Email Followup When Section 8 Property Found De…" at bounding box center [69, 49] width 91 height 11
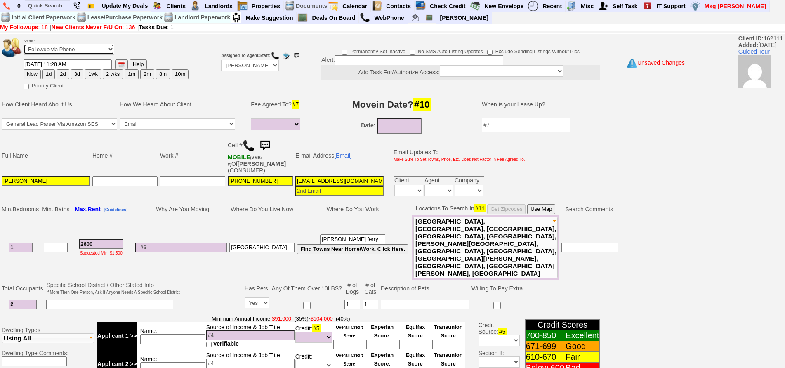
select select "Inactive"
click at [24, 44] on select "Followup via Phone Followup via Email Followup When Section 8 Property Found De…" at bounding box center [69, 49] width 91 height 11
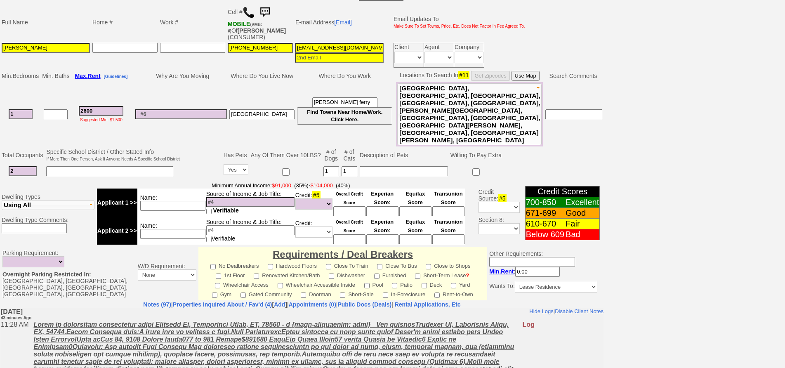
scroll to position [230, 0]
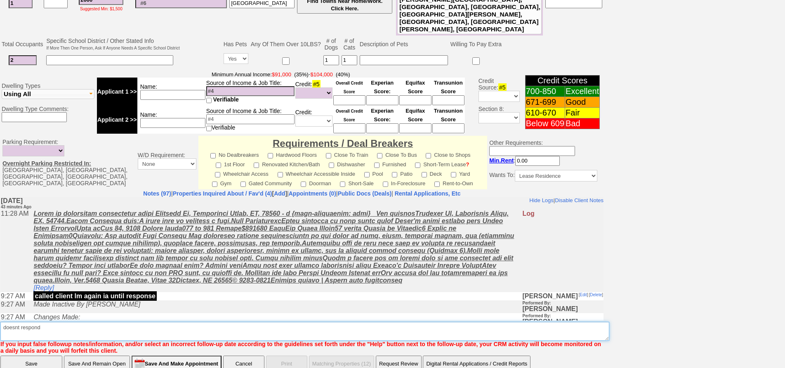
drag, startPoint x: 166, startPoint y: 308, endPoint x: 175, endPoint y: 295, distance: 15.8
click at [172, 322] on textarea "Insert New Note Here" at bounding box center [304, 331] width 609 height 19
click at [175, 322] on textarea "Insert New Note Here" at bounding box center [304, 331] width 609 height 19
type textarea "doesnt respond ia"
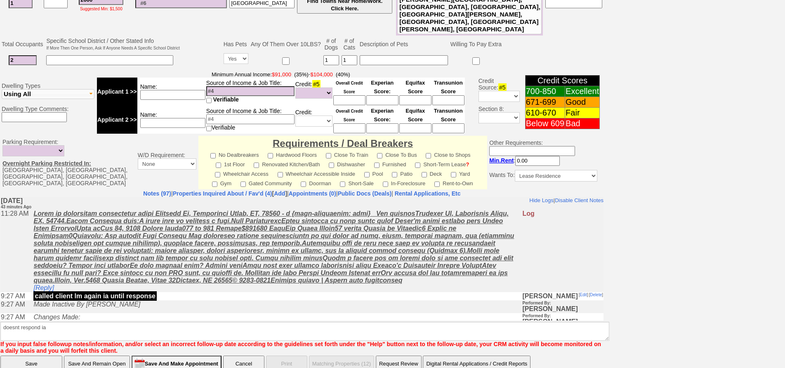
click input "Save" at bounding box center [31, 364] width 62 height 17
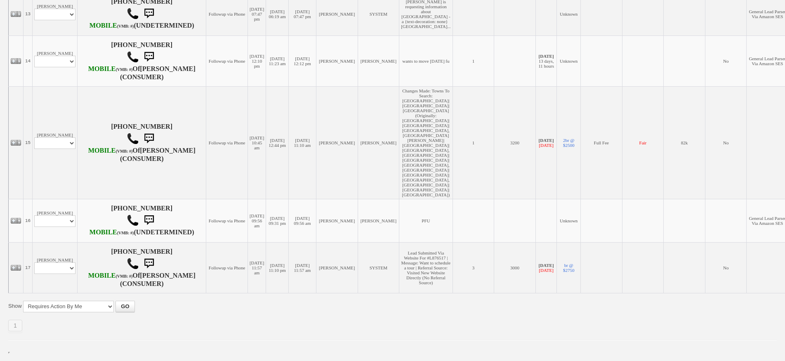
scroll to position [885, 0]
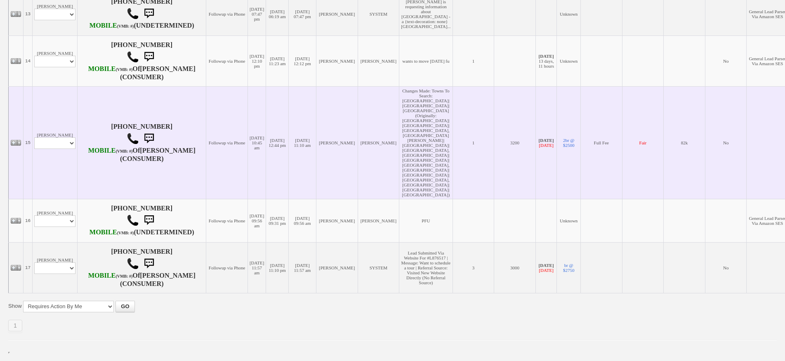
click at [48, 179] on td "[PERSON_NAME] Profile Edit Print Email Externally (Will Not Be Tracked In CRM) …" at bounding box center [55, 142] width 45 height 113
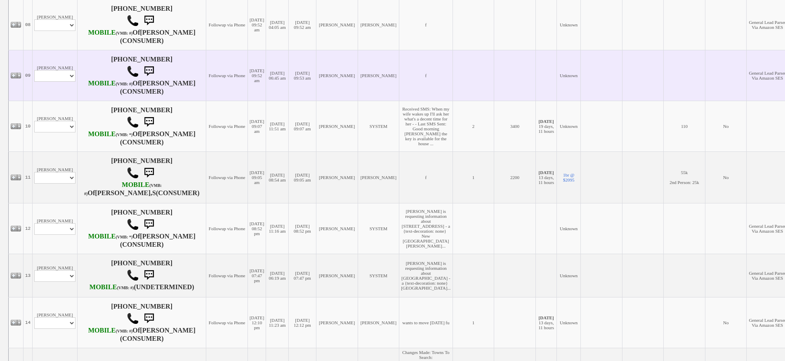
scroll to position [514, 0]
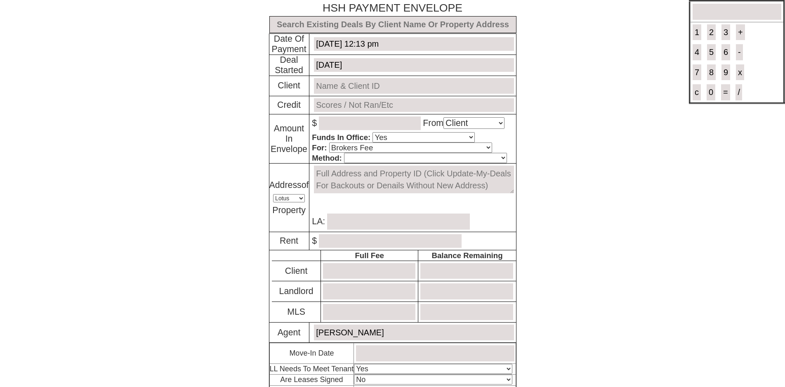
select select "Client"
select select "Yes"
select select "Brokers Fee"
select select "Lotus"
select select "Yes"
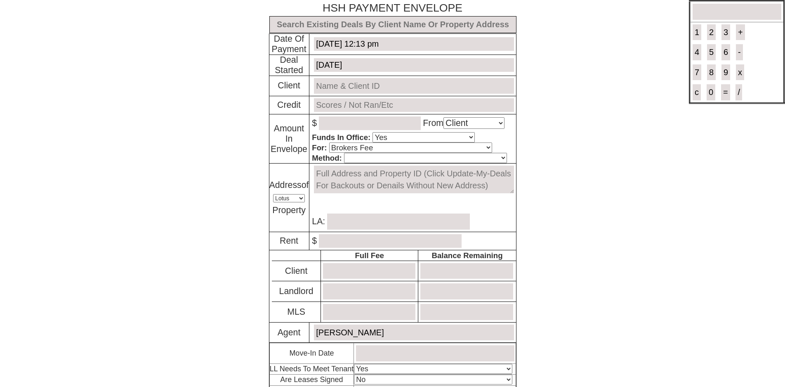
select select "No"
click at [421, 23] on input "text" at bounding box center [393, 24] width 247 height 17
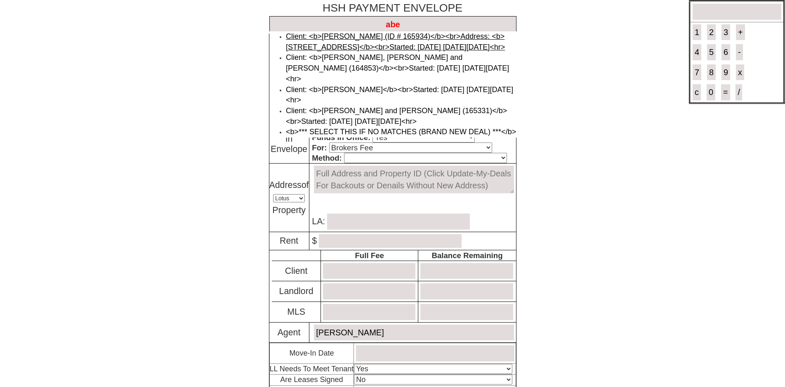
click at [355, 45] on link "Client: <b>[PERSON_NAME] (ID # 165934)</b><br>Address: <b>[STREET_ADDRESS]</b><…" at bounding box center [395, 41] width 219 height 19
type input "Deal ID: #6168"
type input "[DATE]"
type input "[PERSON_NAME] (ID # 165934)"
type input "MGMT WILL RUN"
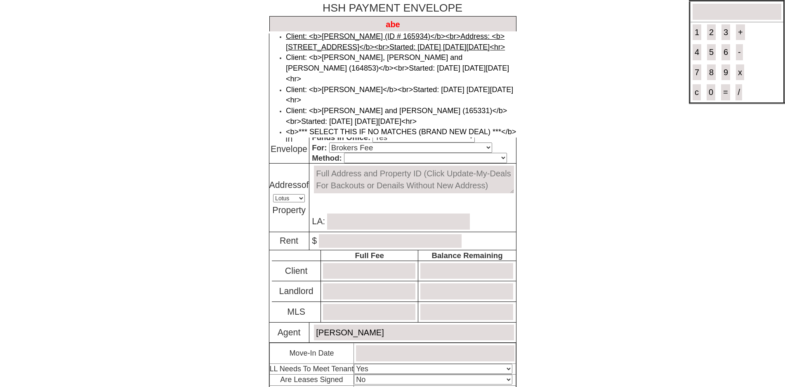
type textarea "[STREET_ADDRESS]"
type input "[PERSON_NAME]"
type input "2200.00"
type input "2640.00"
type input "0"
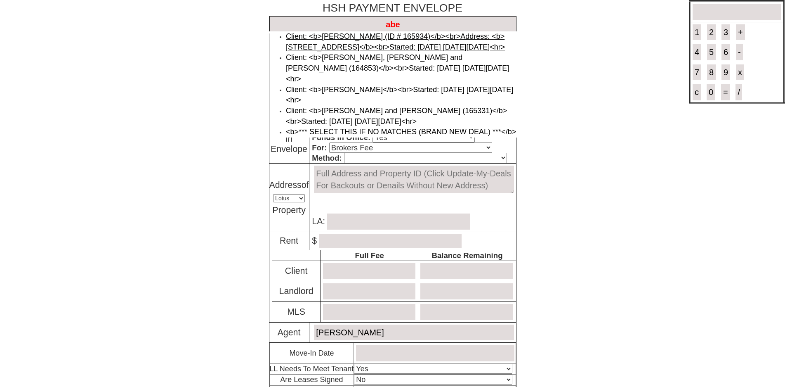
type input "1100.00"
type input "1100"
type input "0.00"
type input "0"
type input "[DATE]"
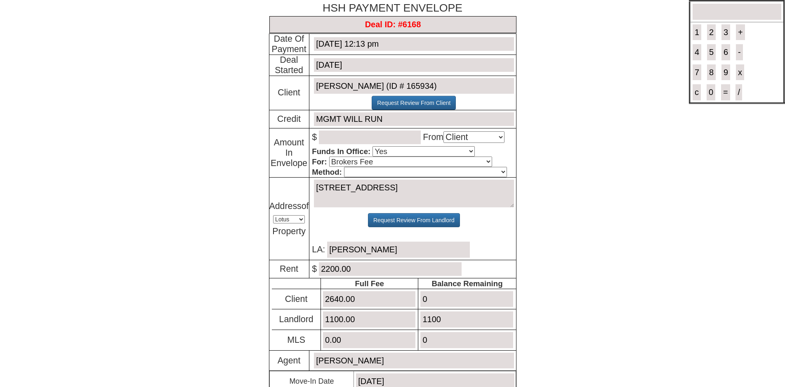
type input "Deal ID: #6168"
click at [334, 137] on input "number" at bounding box center [370, 137] width 102 height 14
type input "1100"
click at [473, 138] on select "Select An Option Client Landlord MLS" at bounding box center [474, 137] width 61 height 12
select select "Landlord"
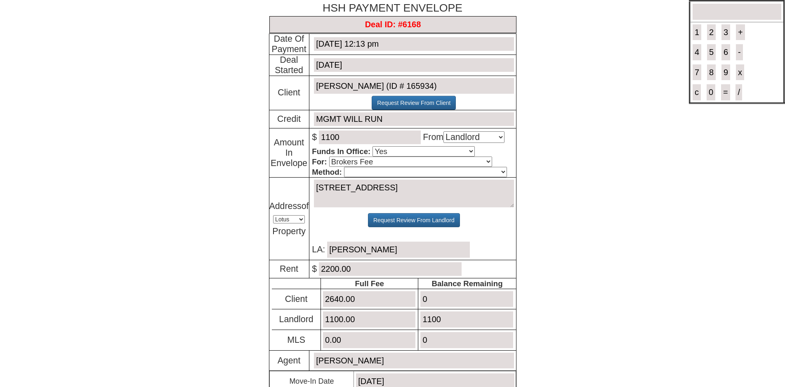
click at [447, 132] on select "Select An Option Client Landlord MLS" at bounding box center [474, 137] width 61 height 12
click at [391, 177] on select "Cash Certified Check Regular Check Credit Card Quickpay Wire ACH N/A" at bounding box center [425, 172] width 163 height 10
select select "Certified Check"
click at [344, 168] on select "Cash Certified Check Regular Check Credit Card Quickpay Wire ACH N/A" at bounding box center [425, 172] width 163 height 10
click at [421, 201] on textarea "[STREET_ADDRESS]" at bounding box center [414, 194] width 200 height 28
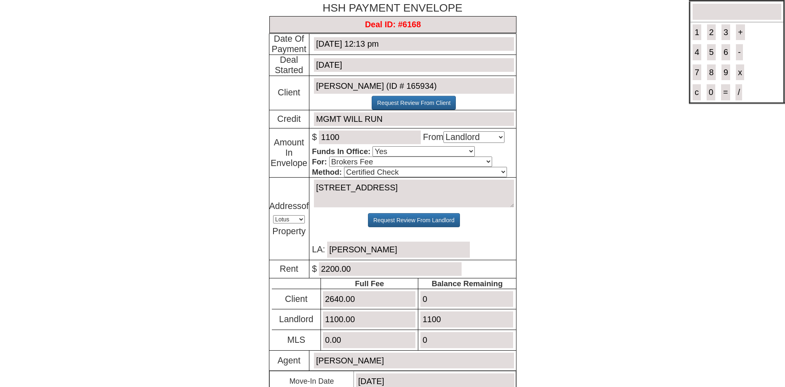
drag, startPoint x: 457, startPoint y: 321, endPoint x: 362, endPoint y: 322, distance: 94.9
click at [362, 322] on tr "Landlord 1100.00 1100" at bounding box center [394, 319] width 244 height 21
type input "0"
click at [530, 262] on body "× Close Login E-mail Address: [EMAIL_ADDRESS][DOMAIN_NAME] Login!" at bounding box center [392, 253] width 785 height 506
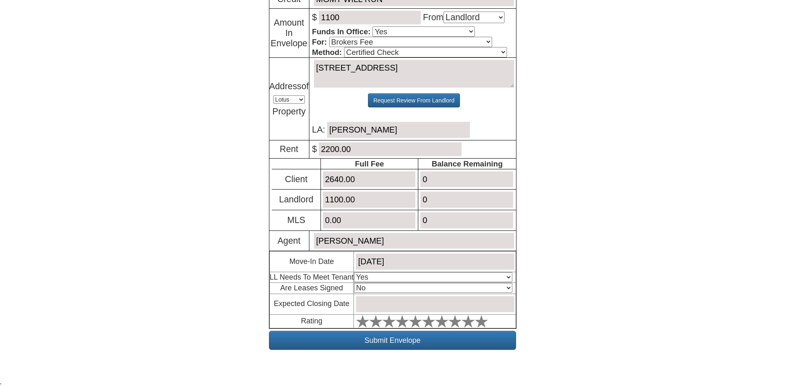
click at [684, 270] on body "× Close Login E-mail Address: [EMAIL_ADDRESS][DOMAIN_NAME] Login!" at bounding box center [392, 133] width 785 height 506
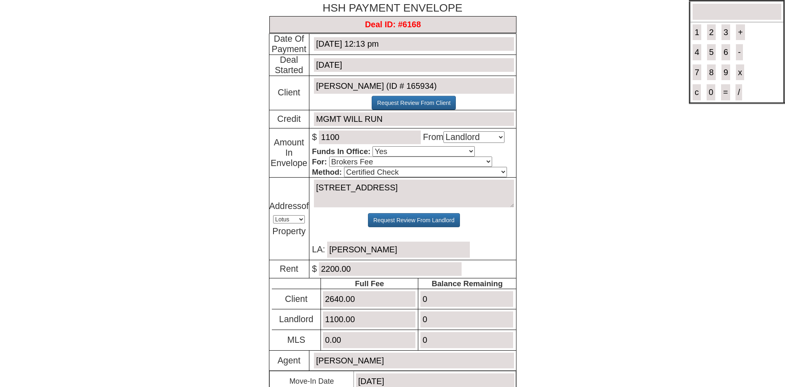
click at [371, 172] on select "Cash Certified Check Regular Check Credit Card Quickpay Wire ACH N/A" at bounding box center [425, 172] width 163 height 10
select select "Regular Check"
click at [344, 168] on select "Cash Certified Check Regular Check Credit Card Quickpay Wire ACH N/A" at bounding box center [425, 172] width 163 height 10
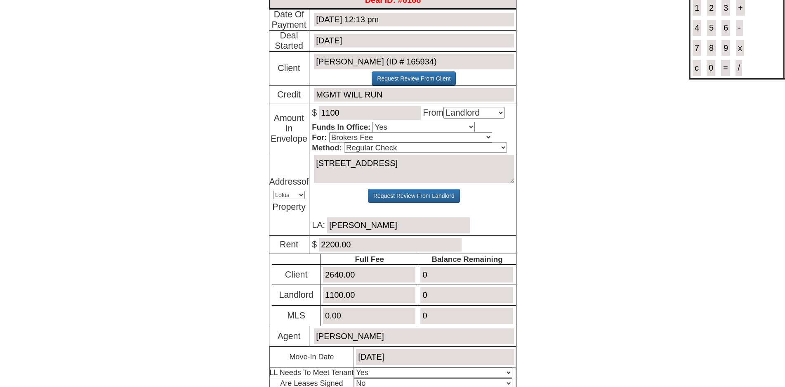
scroll to position [28, 0]
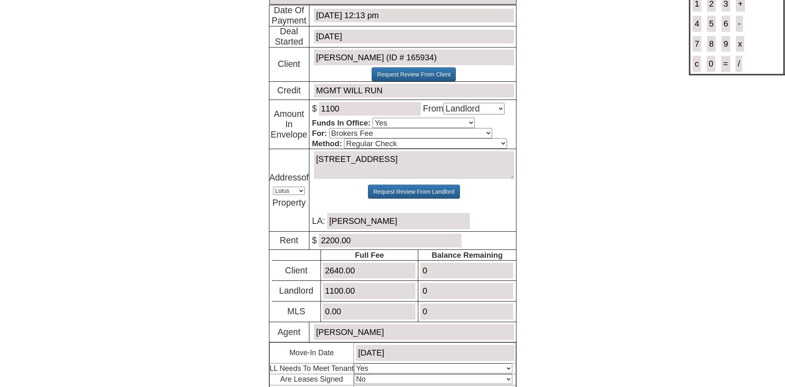
click at [379, 111] on input "1100" at bounding box center [370, 109] width 102 height 14
type input "1100.00"
click at [374, 133] on select "Select An Option Brokers Fee Credit Check Transfer Of Funds Other" at bounding box center [410, 133] width 163 height 10
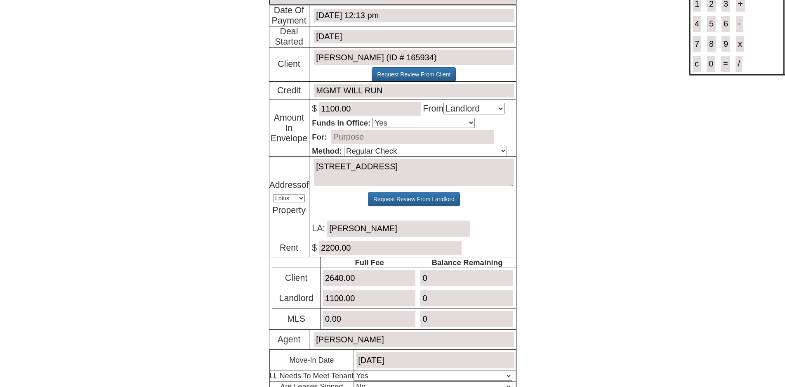
click at [356, 140] on input "text" at bounding box center [412, 137] width 163 height 14
click at [400, 137] on input "1/2 MONTH COMMISSIOON PAYOUT TO JORGE" at bounding box center [412, 137] width 163 height 14
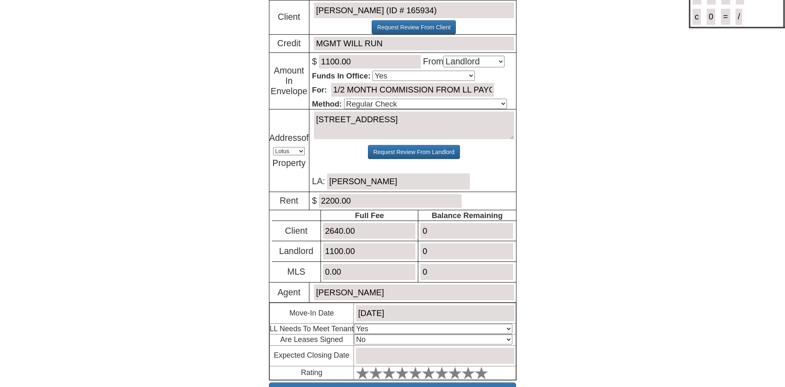
scroll to position [129, 0]
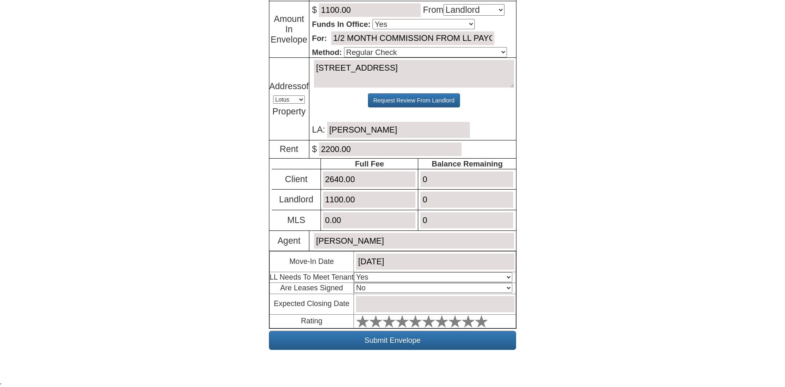
type input "1/2 MONTH COMMISSION FROM LL PAYOUT TO [PERSON_NAME]"
click at [376, 288] on select "Select An Option No Yes" at bounding box center [433, 288] width 158 height 10
select select "Yes"
click at [356, 283] on select "Select An Option No Yes" at bounding box center [433, 288] width 158 height 10
click at [411, 305] on input "text" at bounding box center [435, 304] width 158 height 16
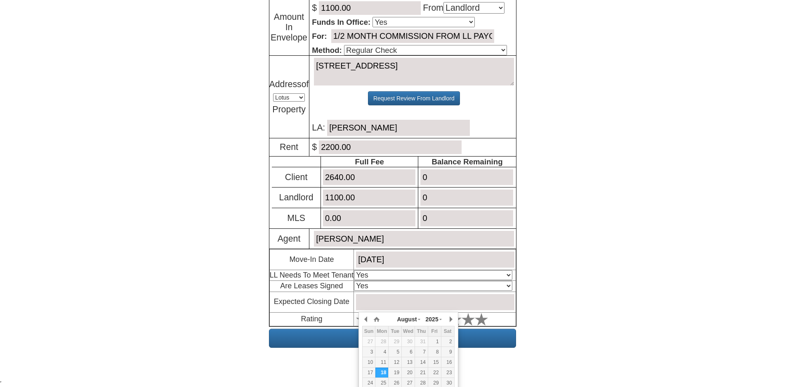
click at [658, 294] on body "× Close Login E-mail Address: josephnaranjo76@gmail.com Login!" at bounding box center [392, 128] width 785 height 514
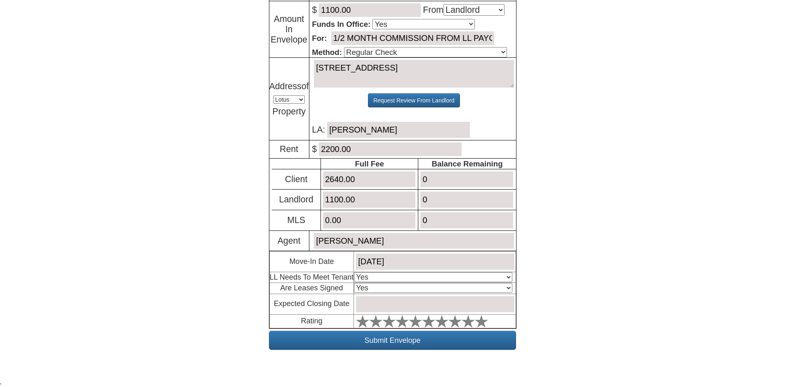
click at [398, 303] on input "text" at bounding box center [435, 304] width 158 height 16
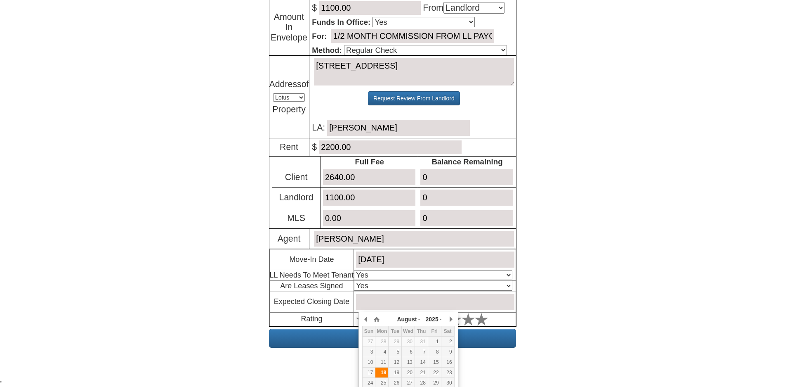
click at [380, 376] on div "18" at bounding box center [382, 372] width 13 height 7
type input "[DATE]"
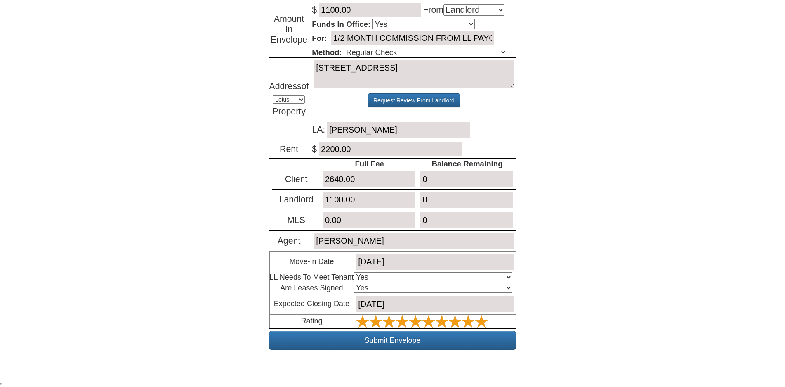
click at [486, 319] on icon at bounding box center [481, 321] width 13 height 13
click at [391, 338] on input "Submit Envelope" at bounding box center [392, 340] width 247 height 19
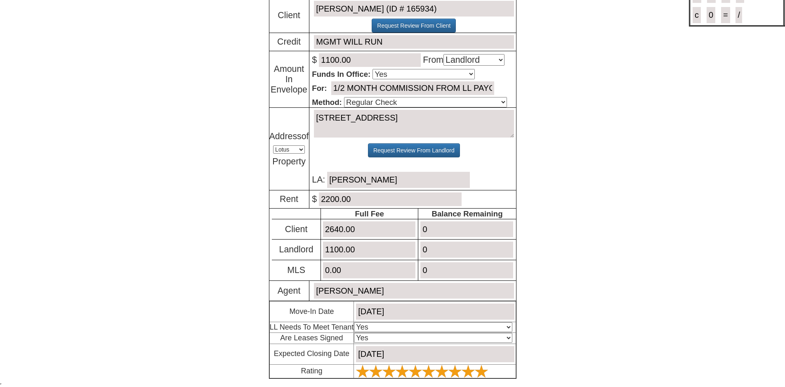
scroll to position [79, 0]
